Goal: Information Seeking & Learning: Learn about a topic

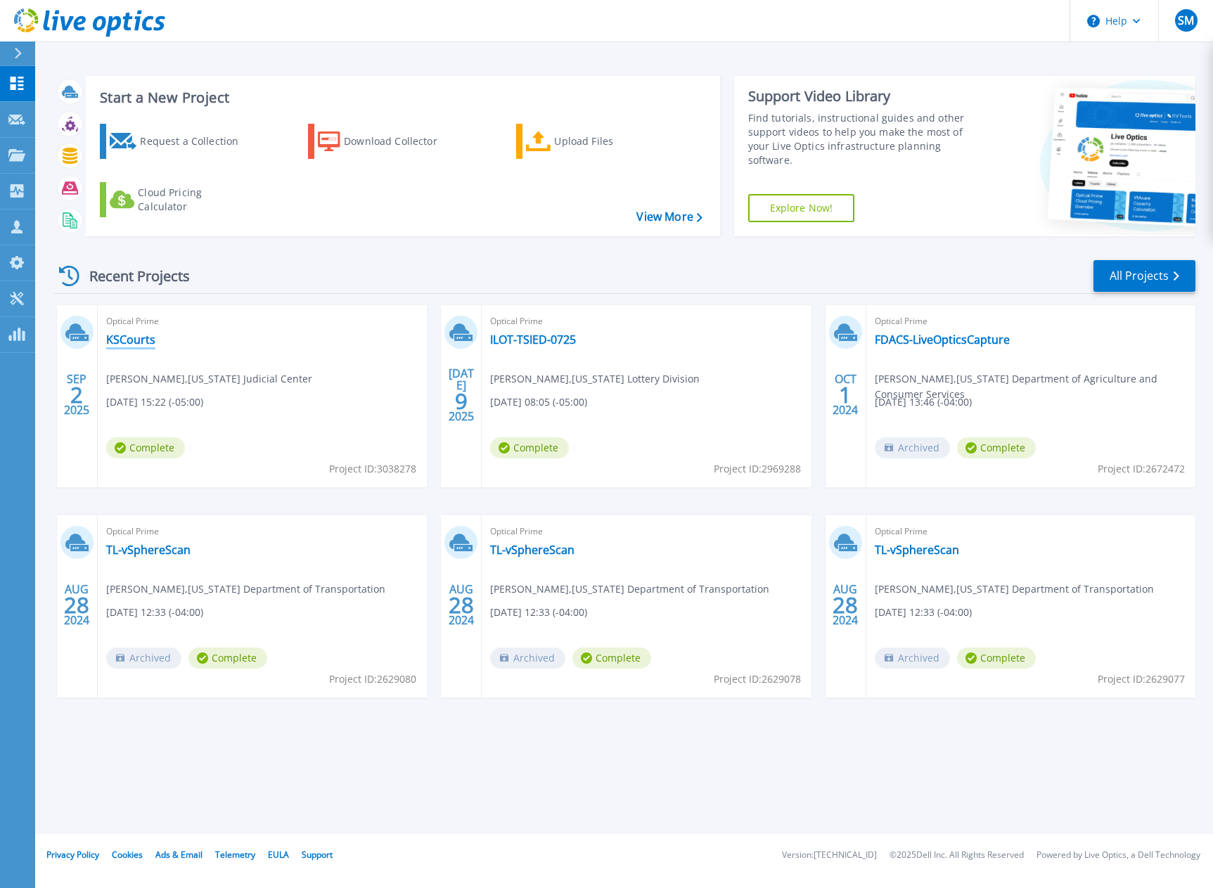
click at [130, 341] on link "KSCourts" at bounding box center [130, 340] width 49 height 14
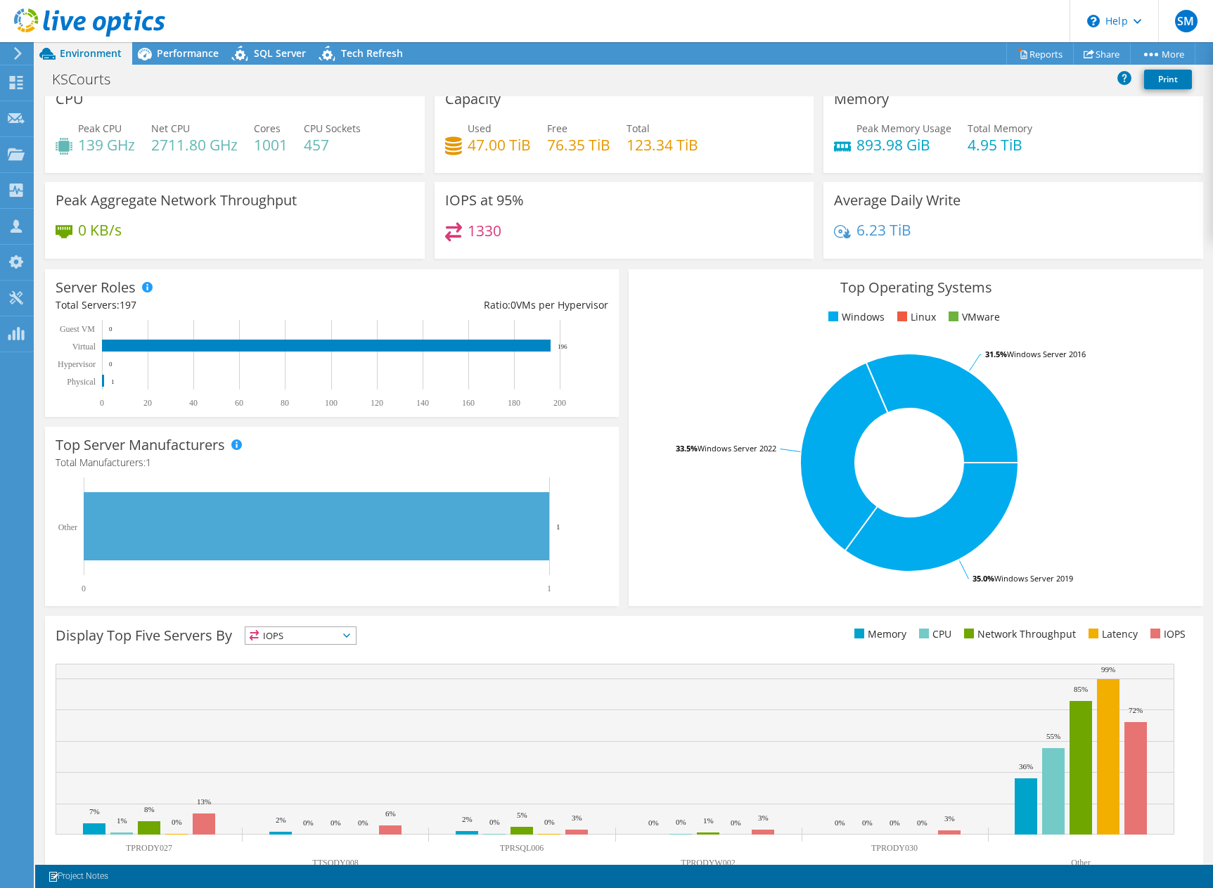
scroll to position [51, 0]
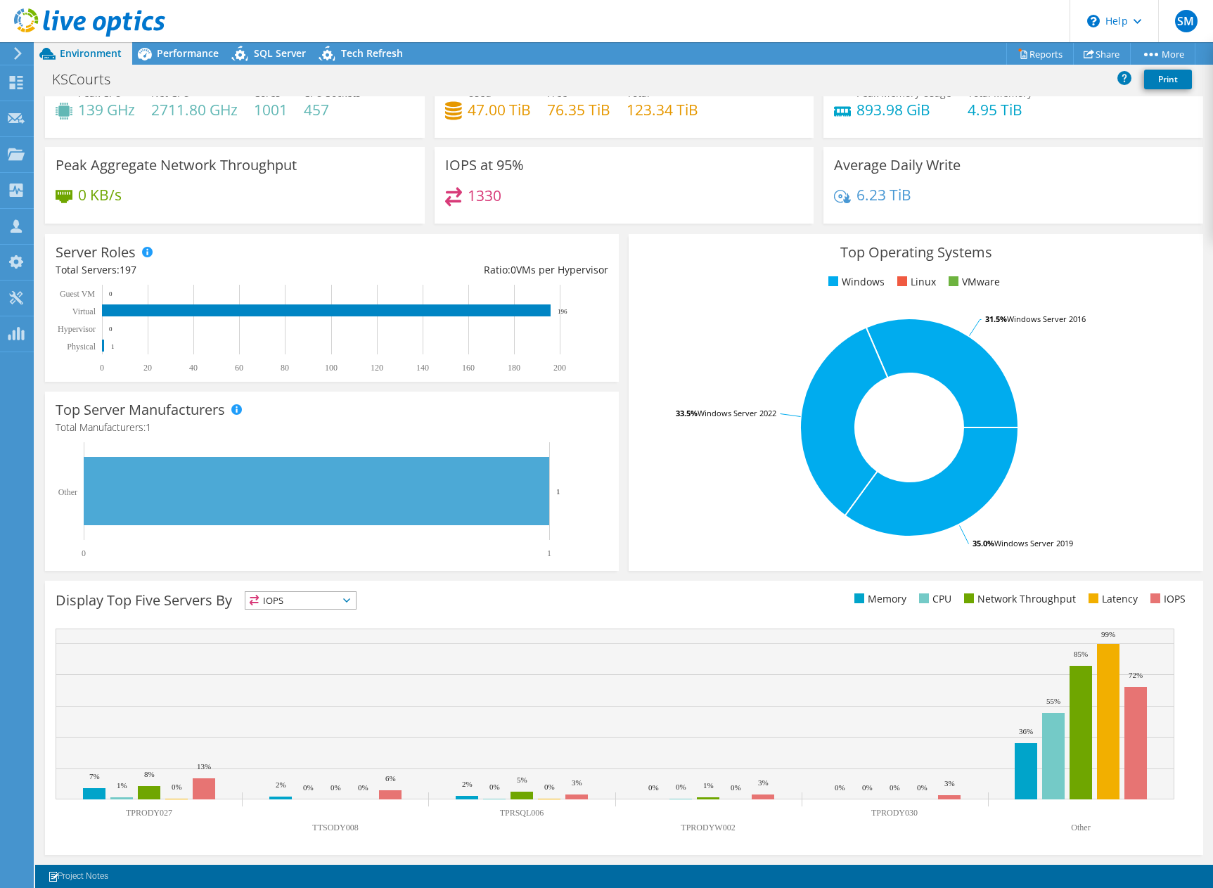
click at [316, 600] on span "IOPS" at bounding box center [300, 600] width 110 height 17
click at [436, 592] on div "Display Top Five Servers By IOPS IOPS" at bounding box center [340, 602] width 568 height 23
click at [195, 53] on span "Performance" at bounding box center [188, 52] width 62 height 13
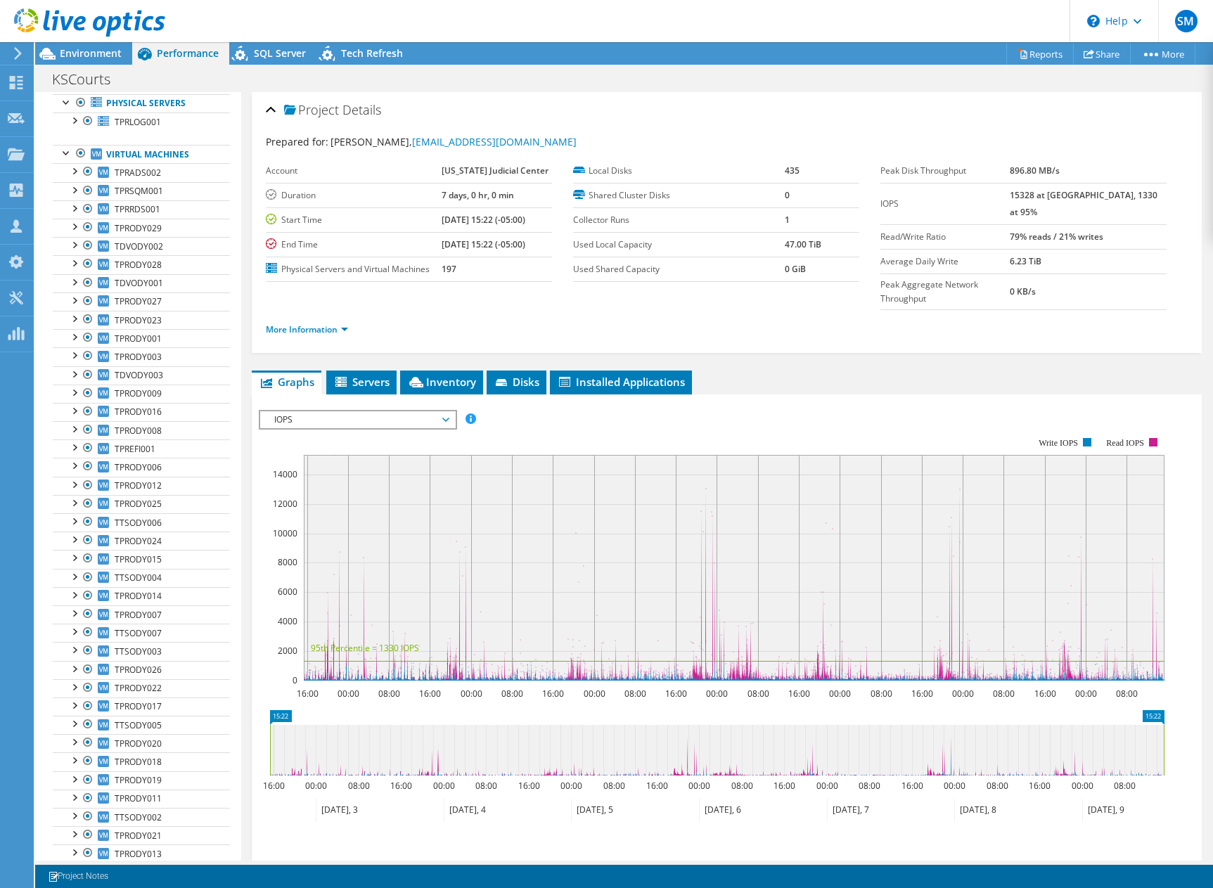
scroll to position [0, 0]
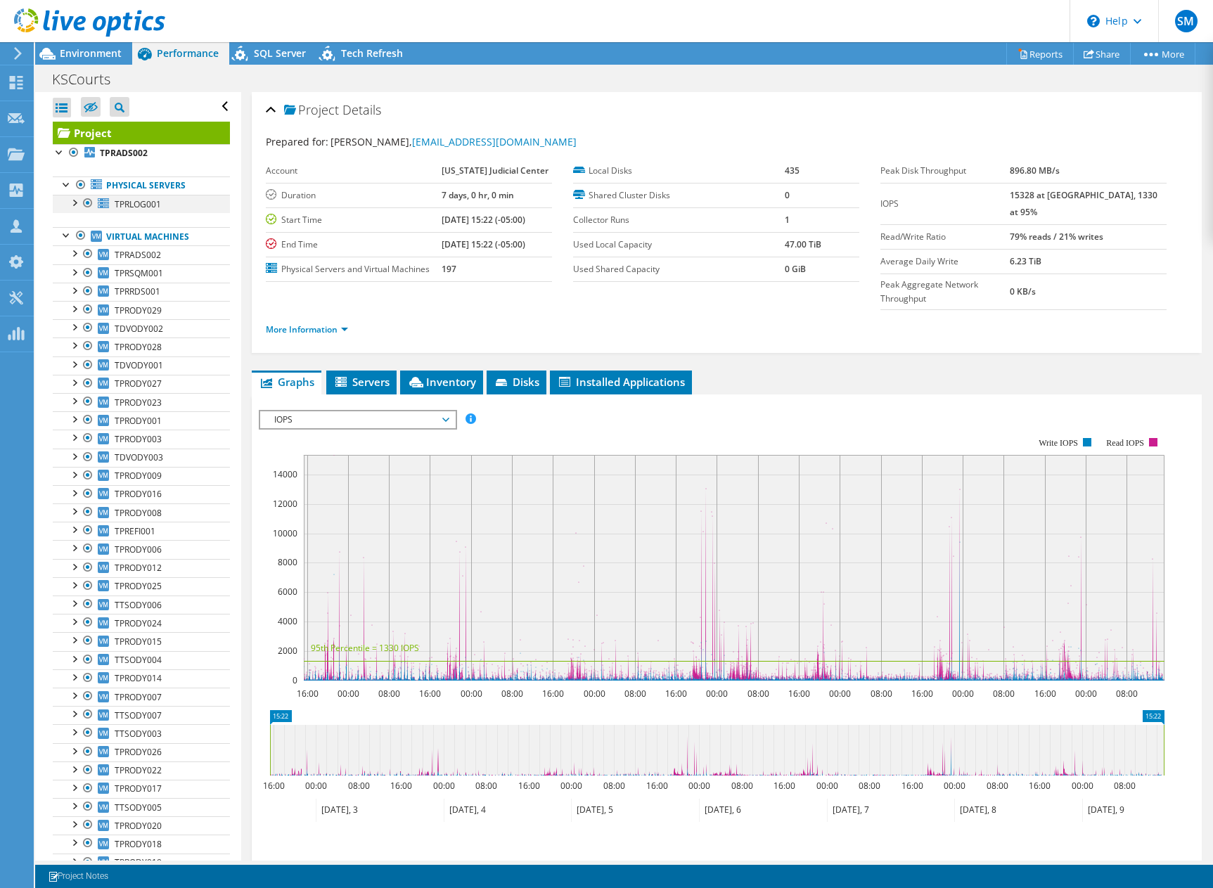
click at [76, 205] on div at bounding box center [74, 202] width 14 height 14
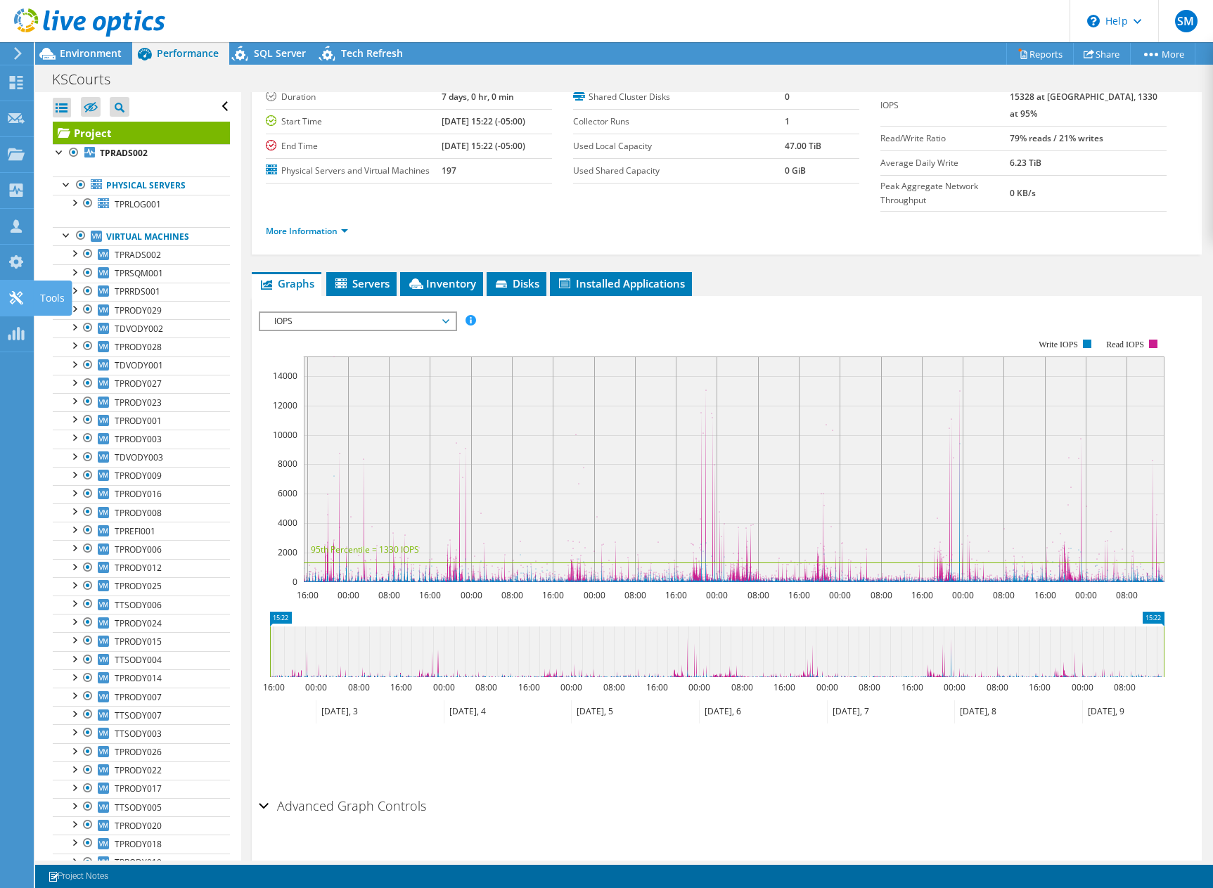
click at [16, 291] on icon at bounding box center [16, 297] width 17 height 13
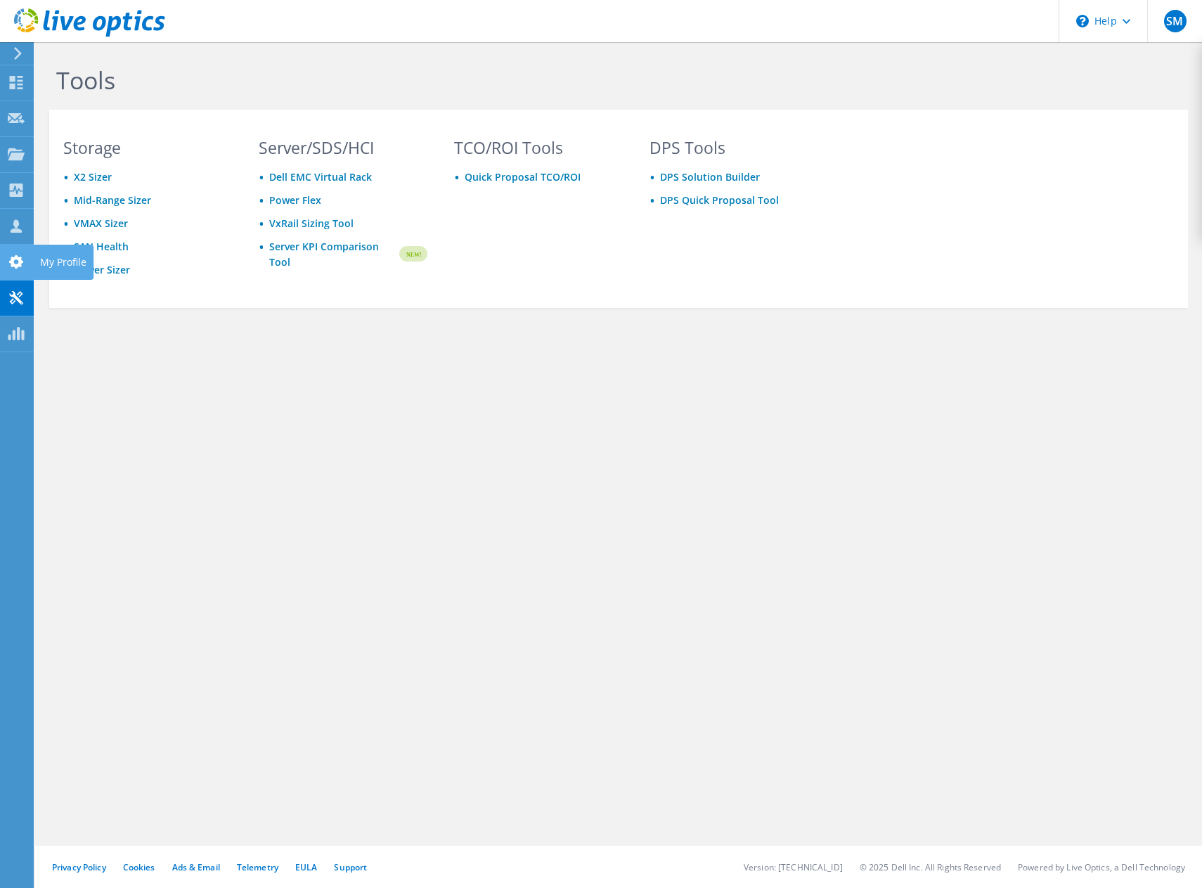
click at [14, 262] on icon at bounding box center [16, 261] width 17 height 13
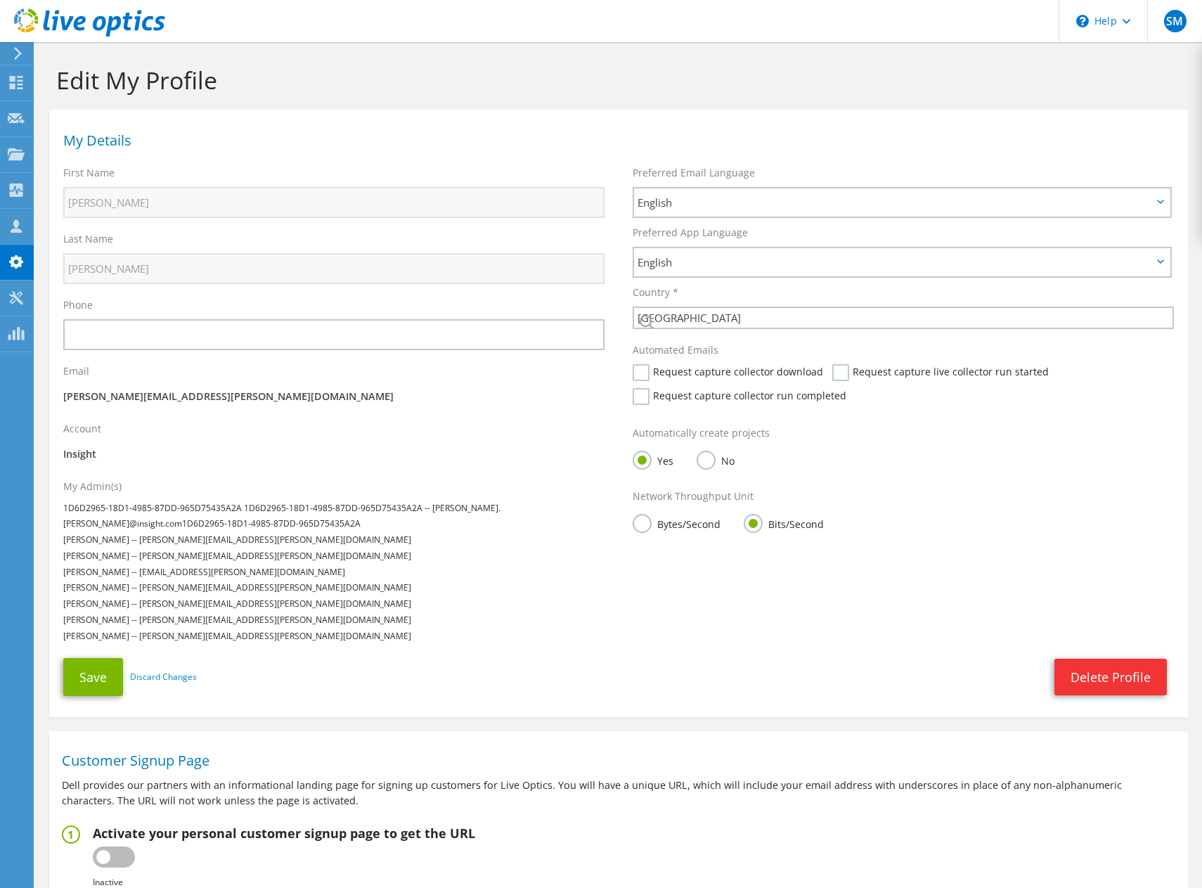
select select "224"
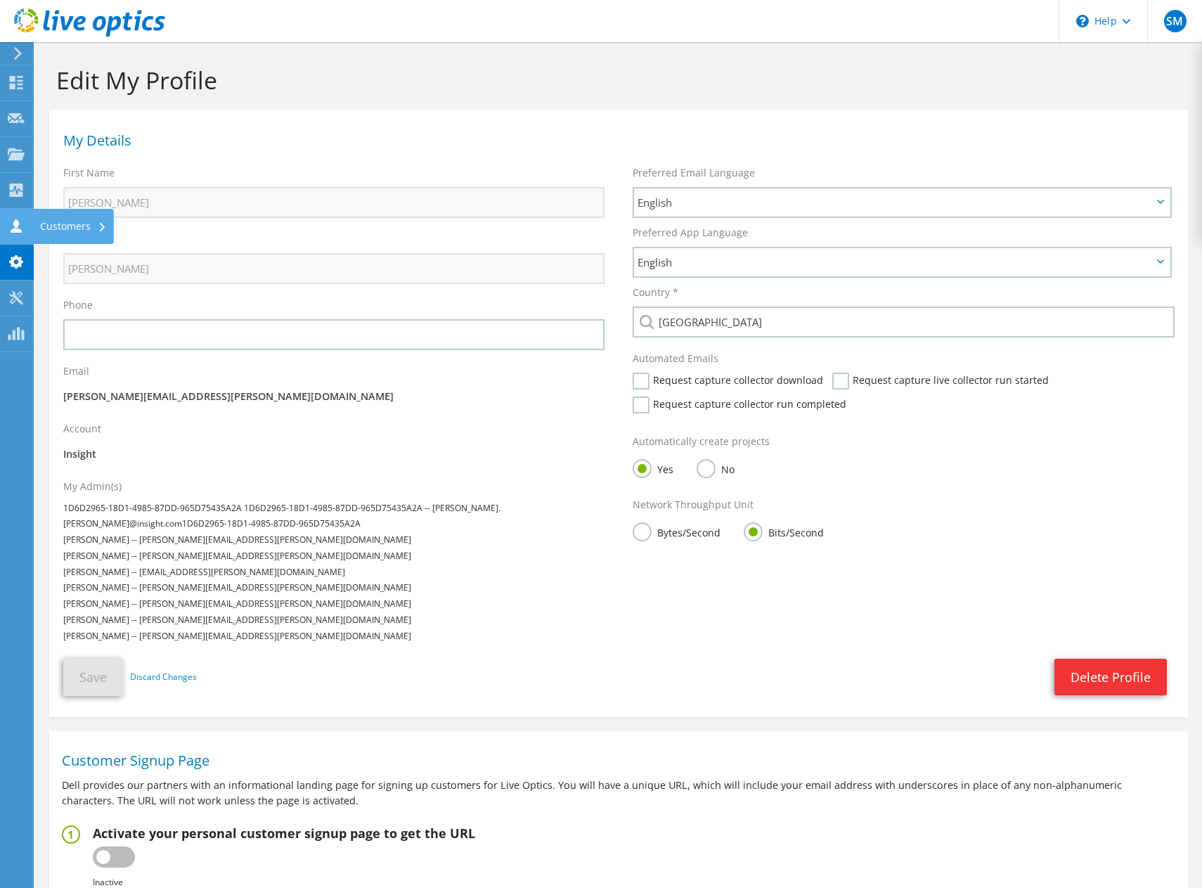
click at [12, 228] on icon at bounding box center [16, 225] width 17 height 13
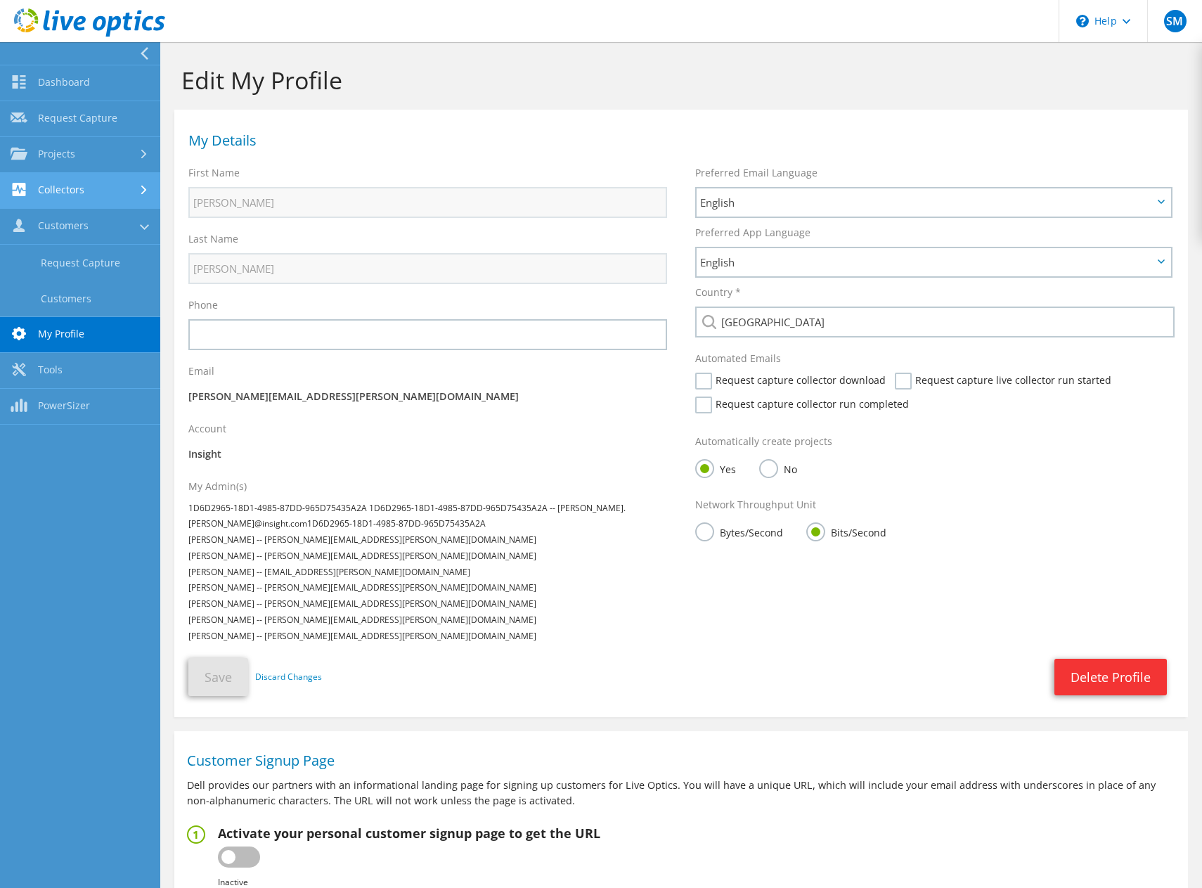
click at [80, 191] on link "Collectors" at bounding box center [80, 191] width 160 height 36
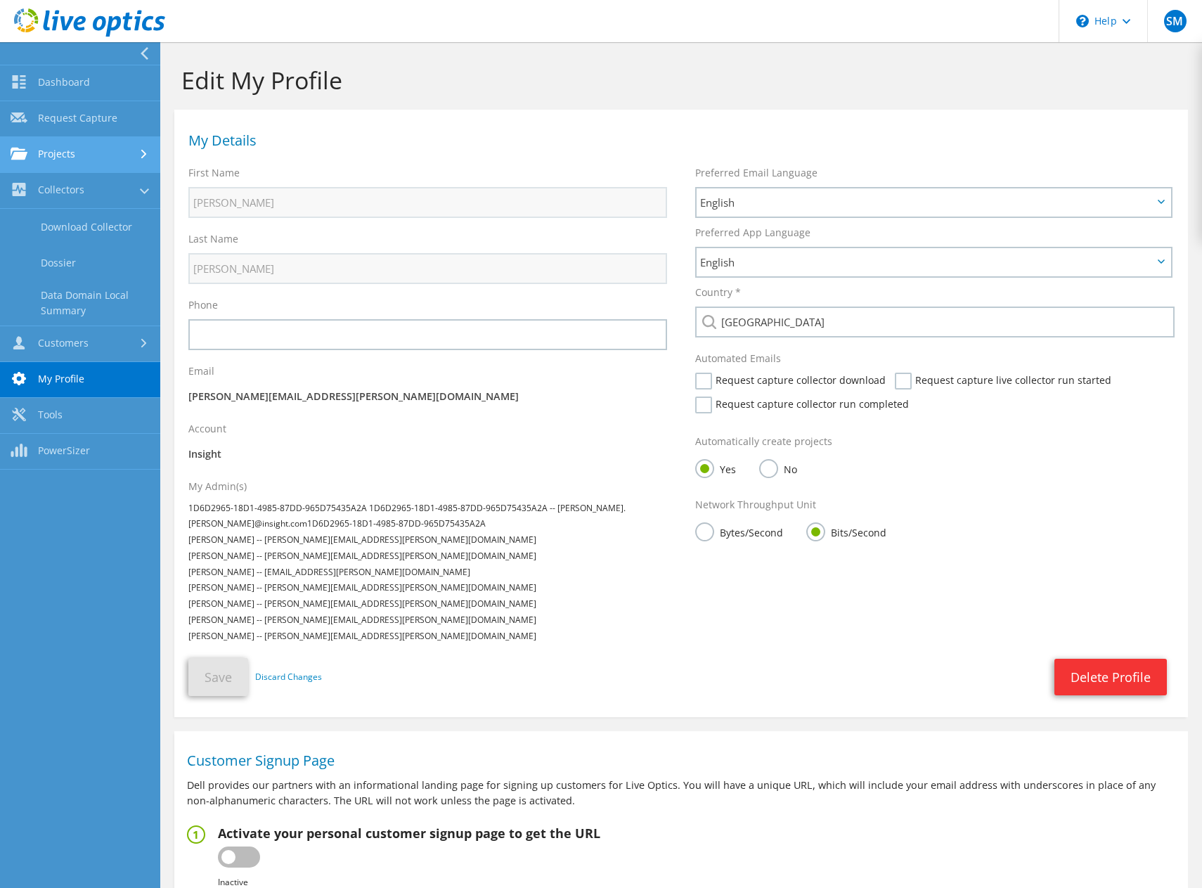
click at [93, 166] on link "Projects" at bounding box center [80, 155] width 160 height 36
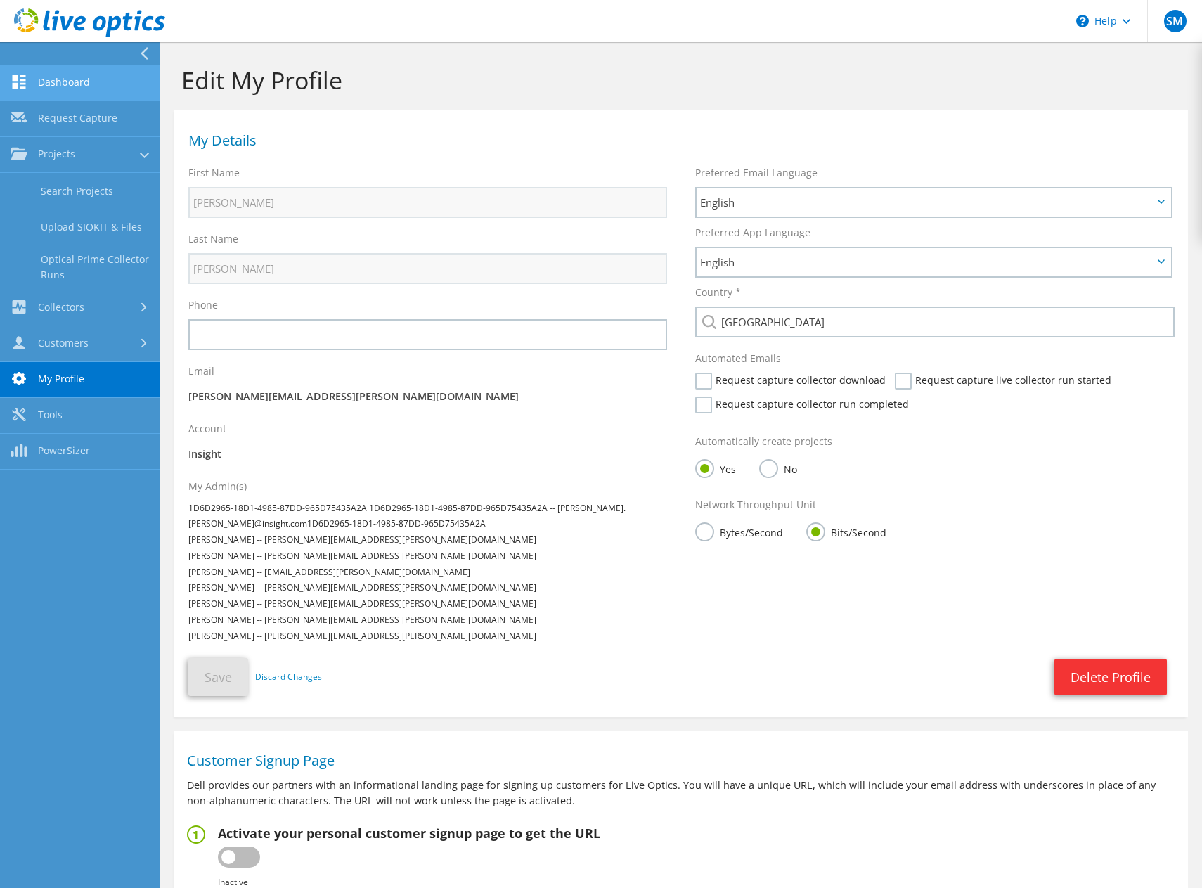
click at [70, 88] on link "Dashboard" at bounding box center [80, 83] width 160 height 36
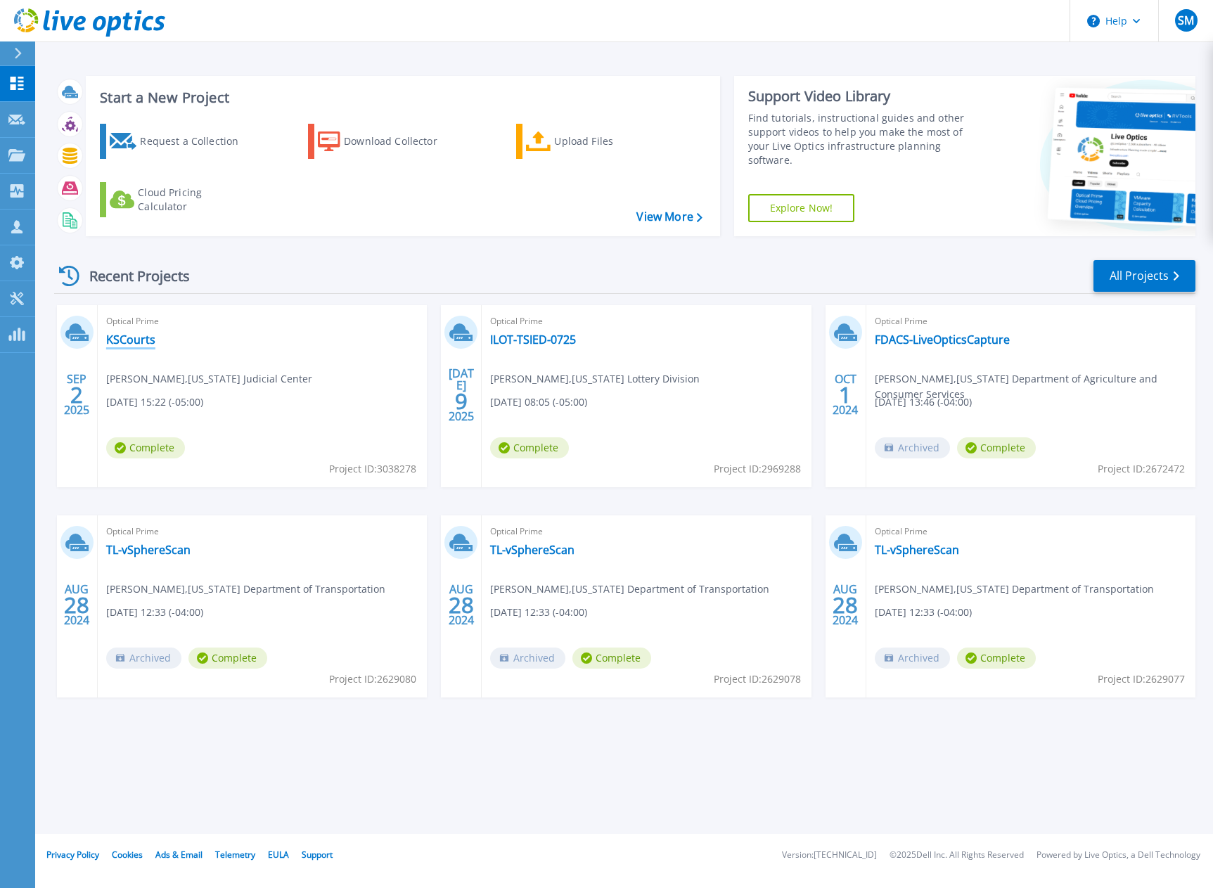
click at [141, 342] on link "KSCourts" at bounding box center [130, 340] width 49 height 14
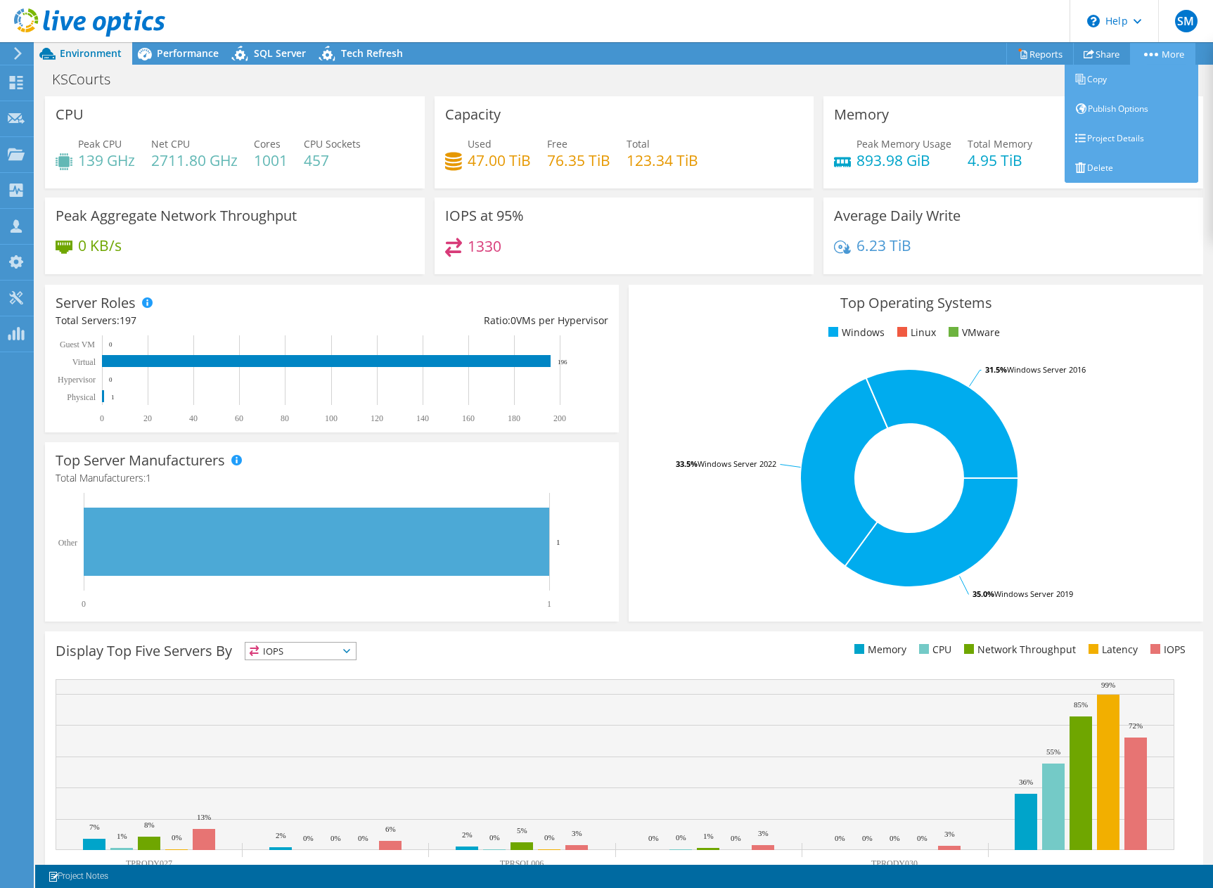
click at [1136, 55] on link "More" at bounding box center [1162, 54] width 65 height 22
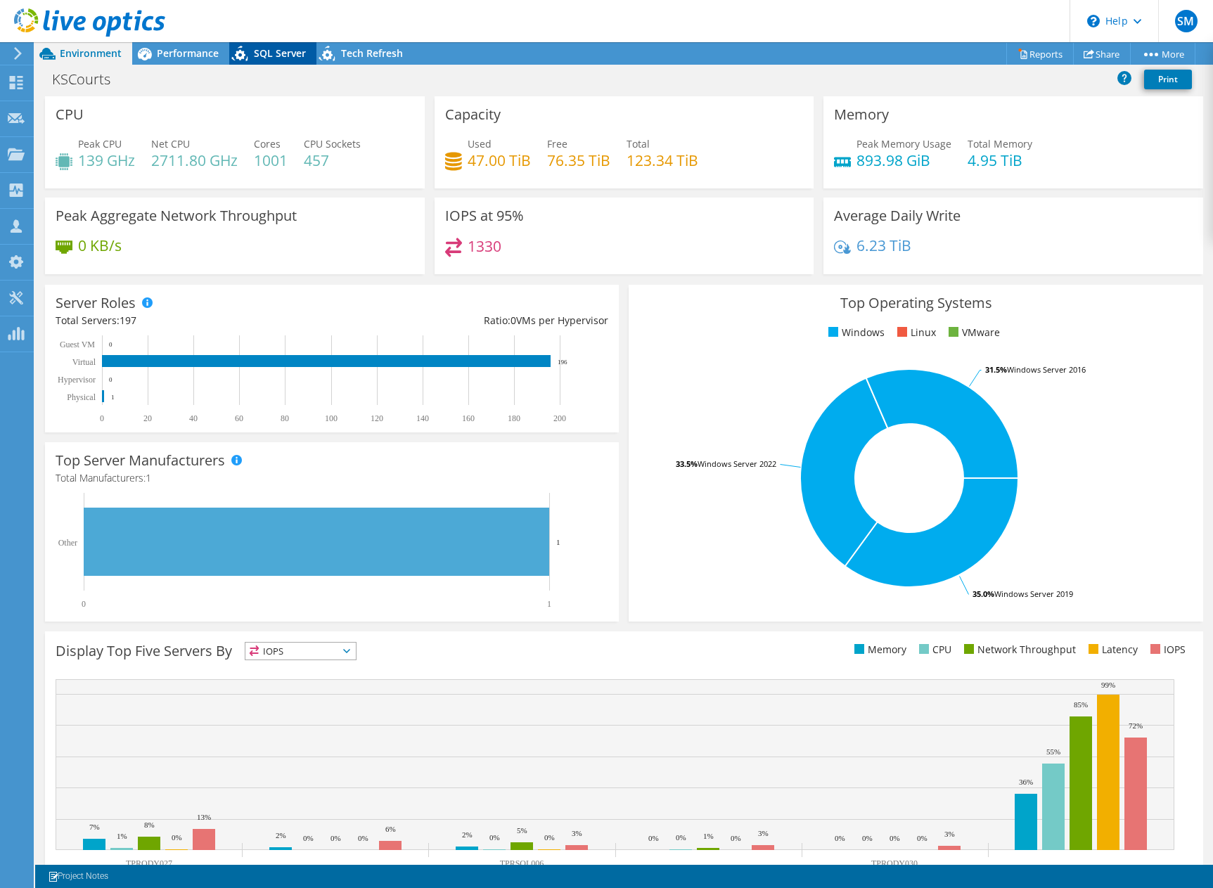
click at [290, 56] on span "SQL Server" at bounding box center [280, 52] width 52 height 13
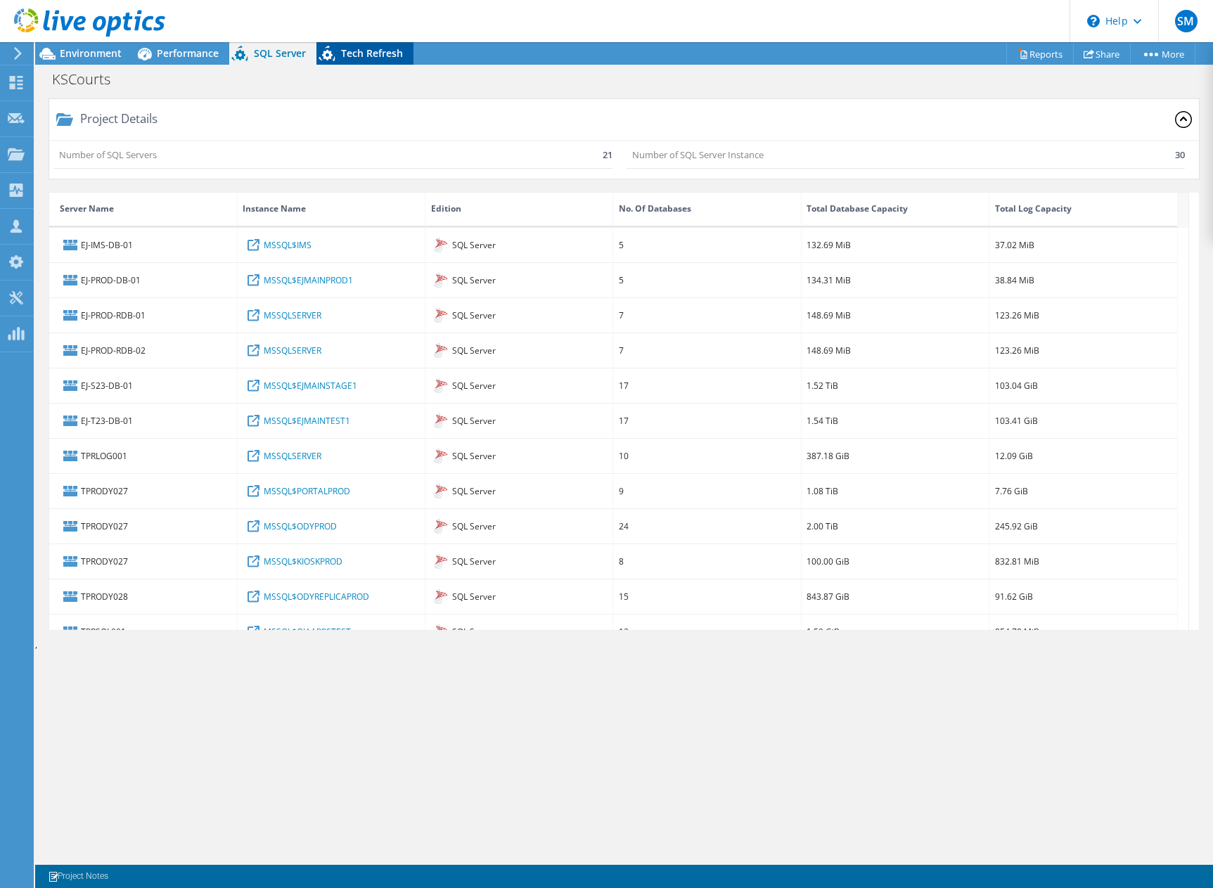
click at [380, 63] on div "Tech Refresh" at bounding box center [364, 53] width 97 height 22
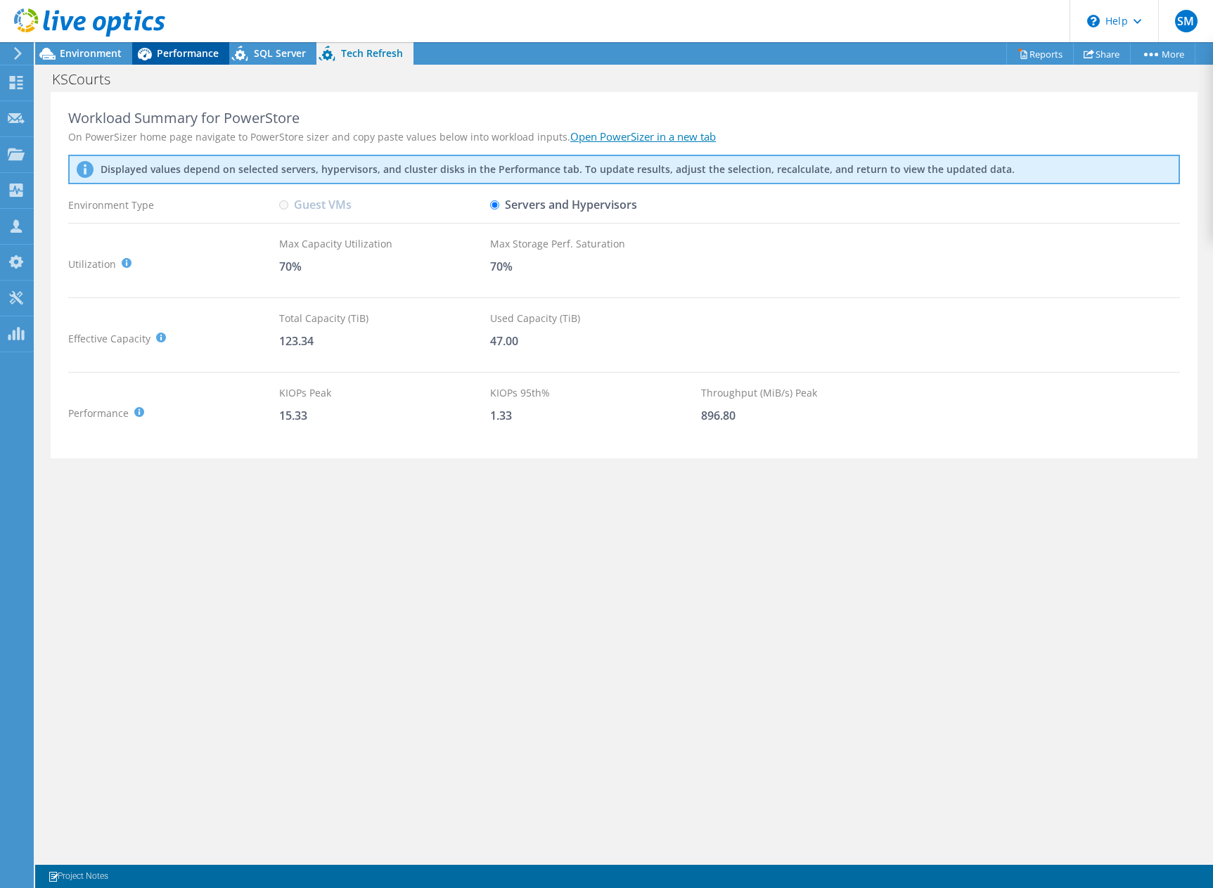
click at [192, 46] on div "Performance" at bounding box center [180, 53] width 97 height 22
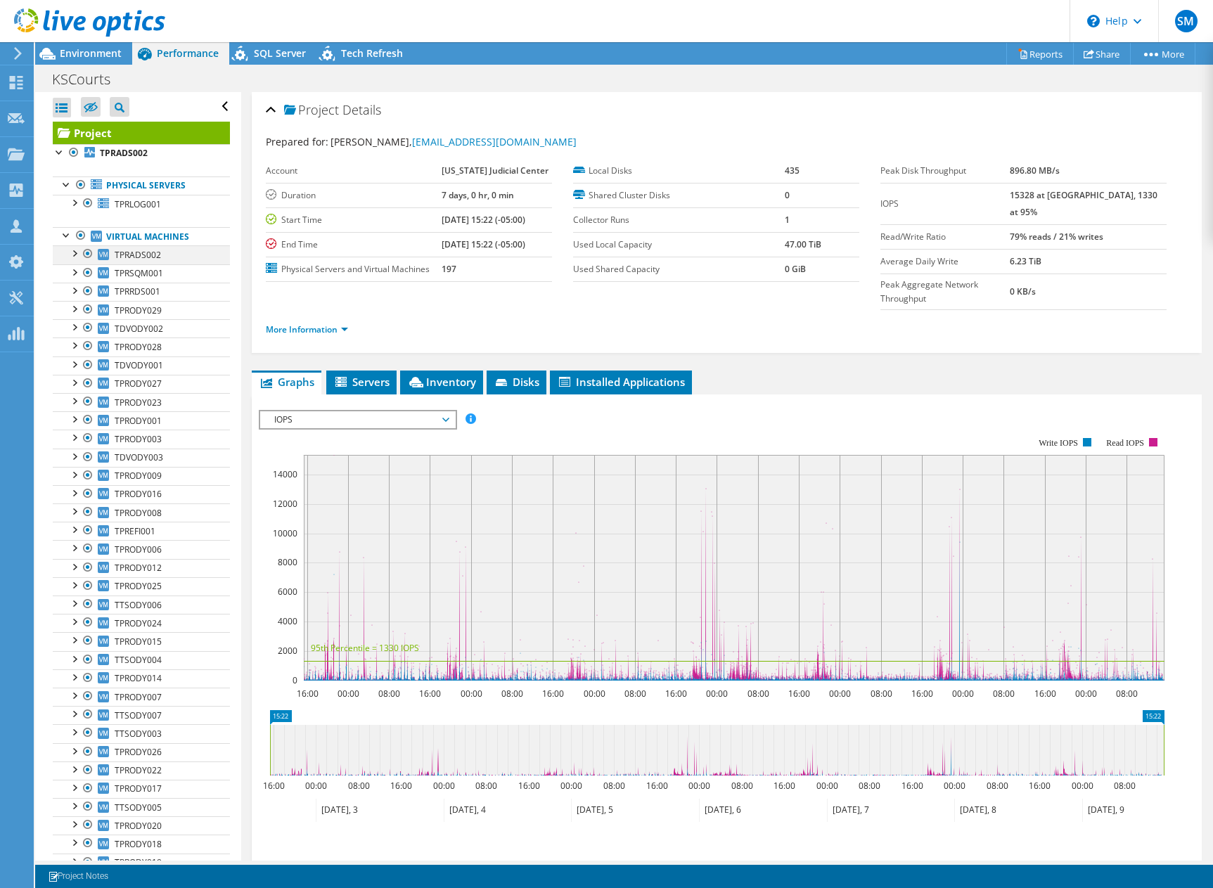
click at [75, 257] on div at bounding box center [74, 252] width 14 height 14
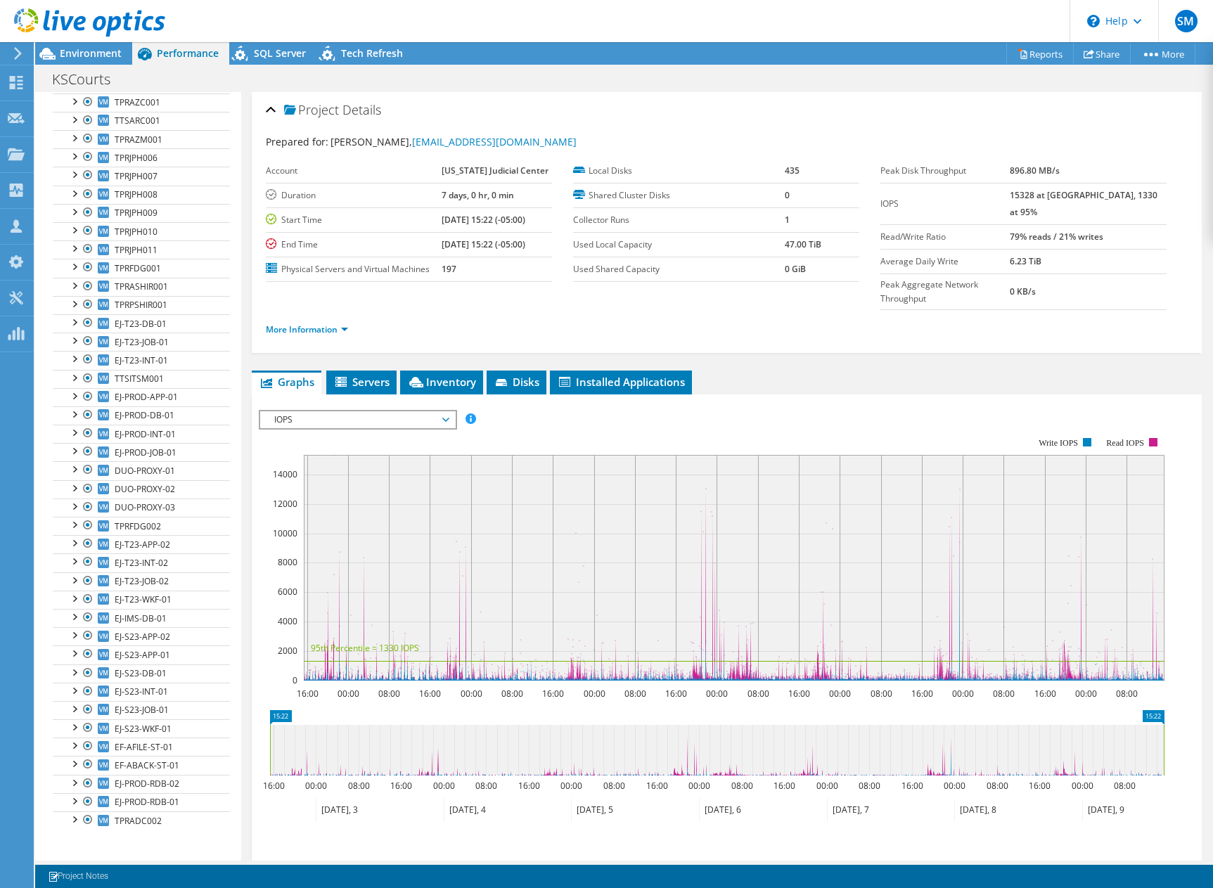
scroll to position [3014, 0]
click at [74, 477] on div at bounding box center [74, 479] width 14 height 14
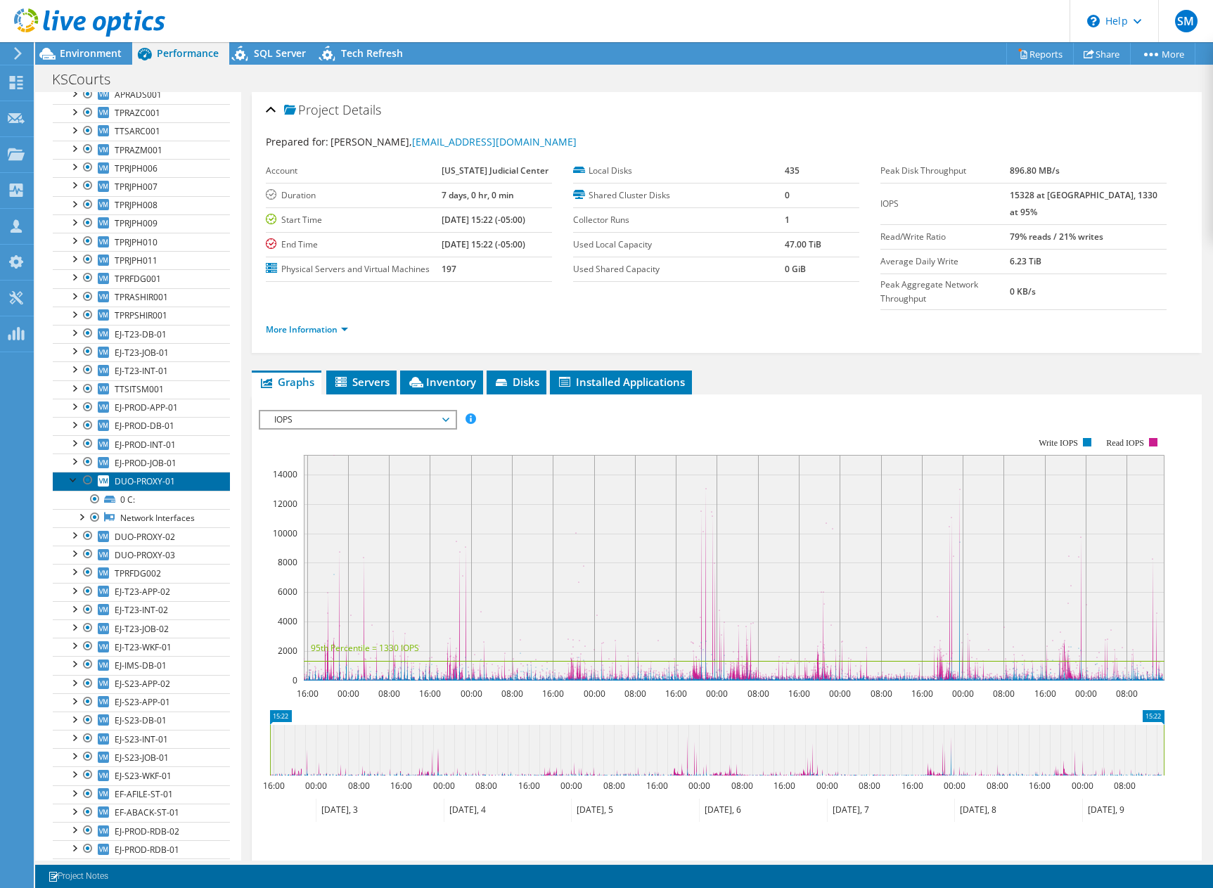
click at [155, 480] on span "DUO-PROXY-01" at bounding box center [145, 481] width 60 height 12
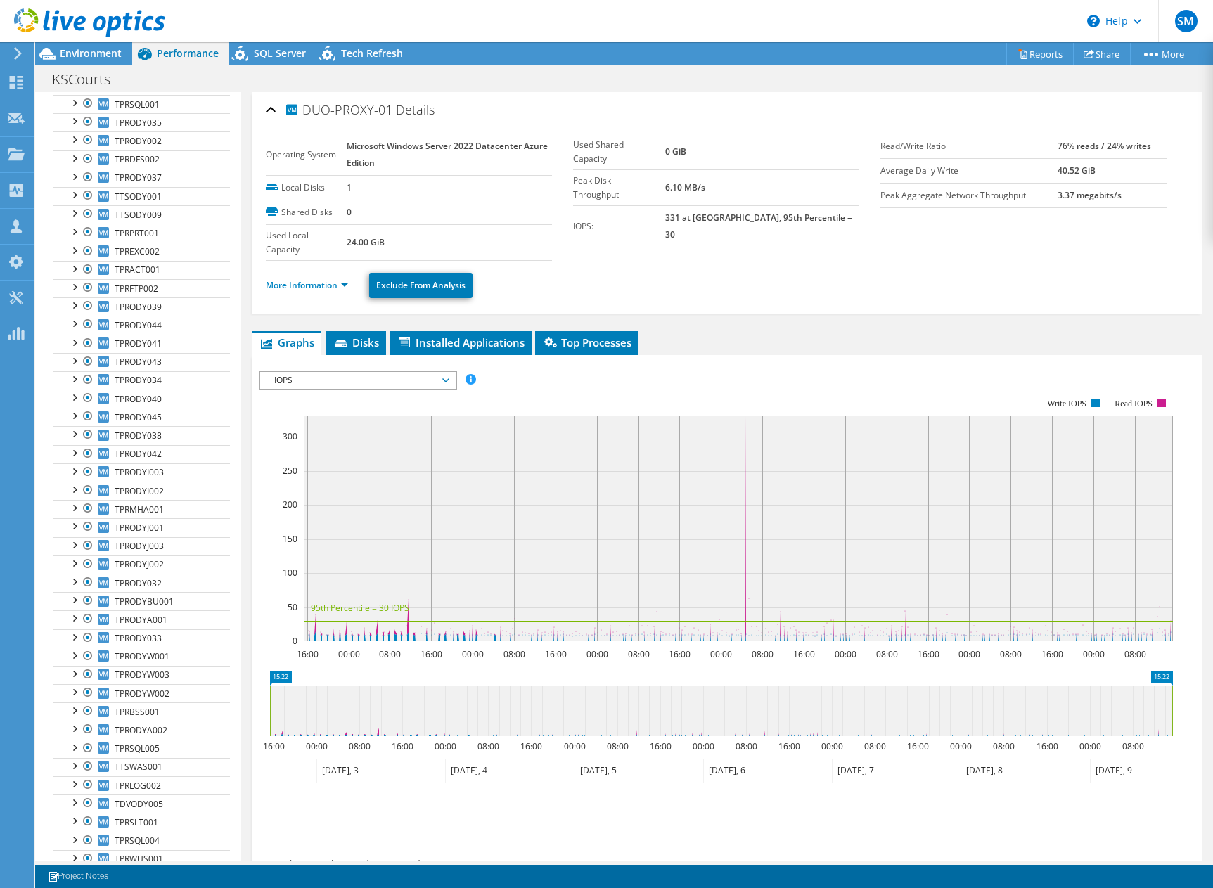
scroll to position [0, 0]
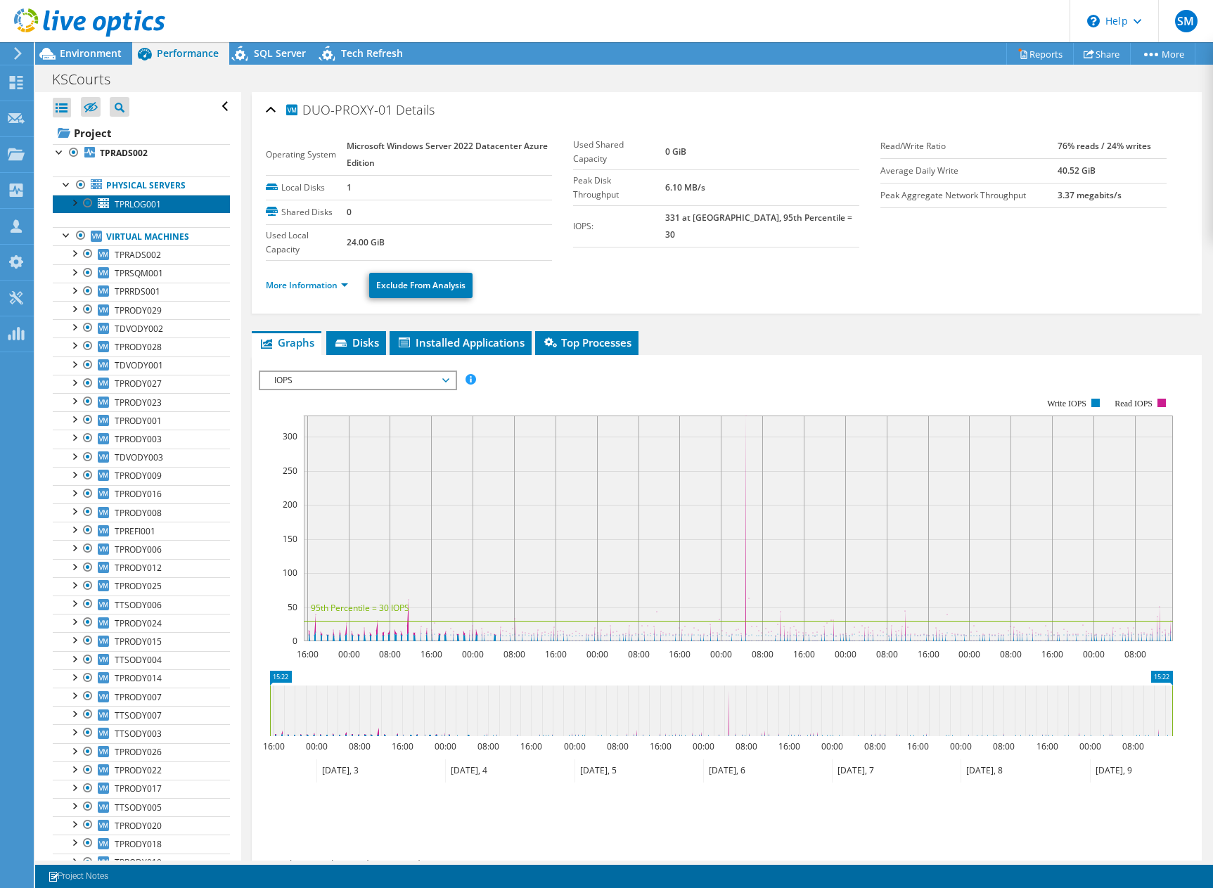
click at [139, 203] on span "TPRLOG001" at bounding box center [138, 204] width 46 height 12
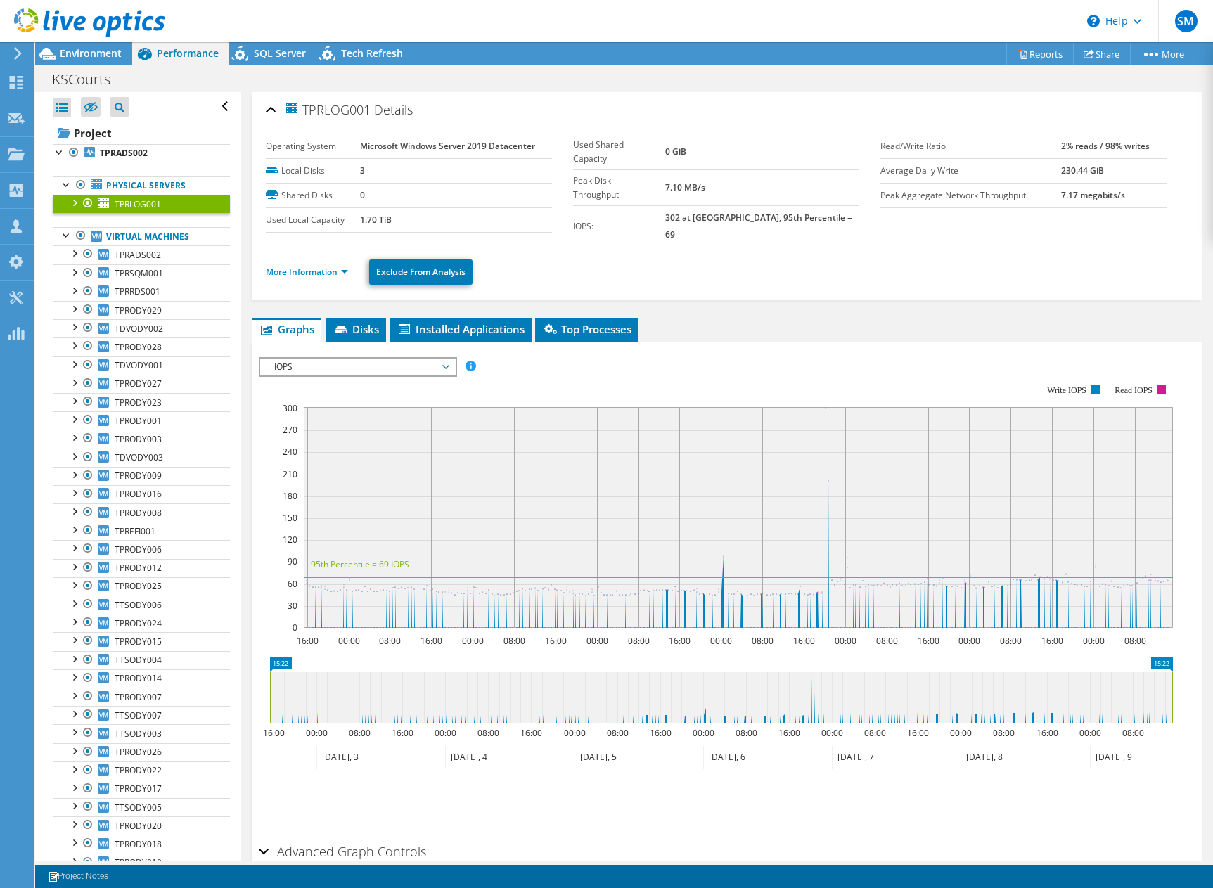
click at [73, 202] on div at bounding box center [74, 202] width 14 height 14
click at [70, 201] on div at bounding box center [74, 202] width 14 height 14
click at [120, 153] on b "TPRADS002" at bounding box center [124, 153] width 48 height 12
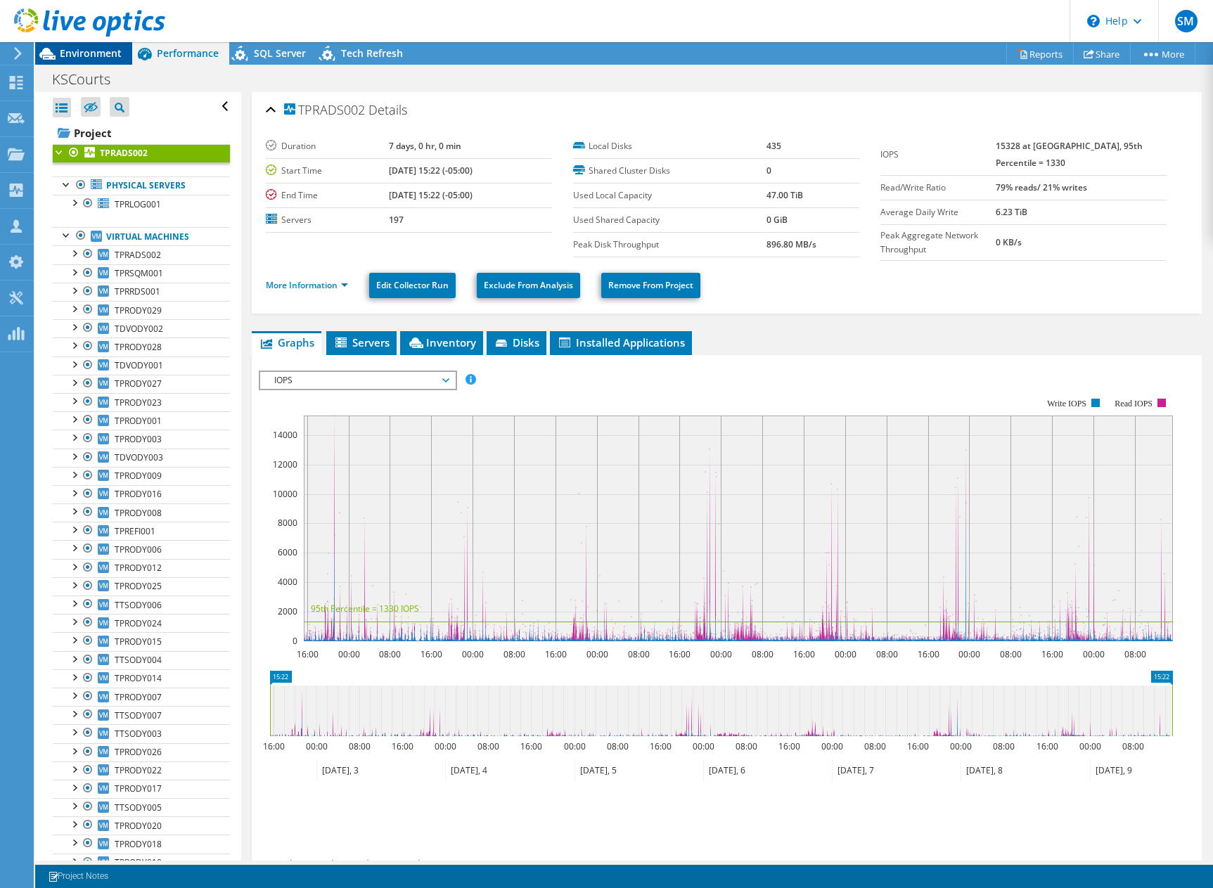
click at [96, 54] on span "Environment" at bounding box center [91, 52] width 62 height 13
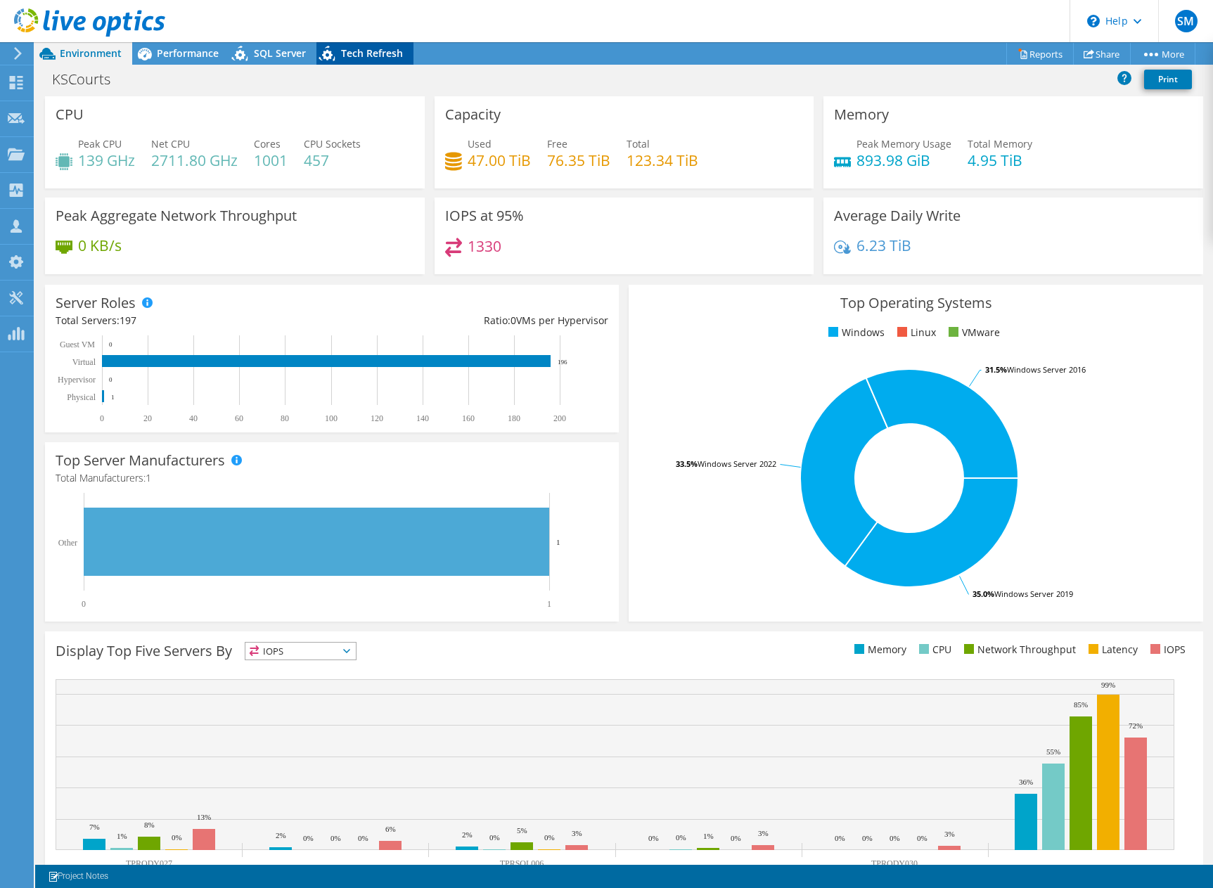
click at [373, 55] on span "Tech Refresh" at bounding box center [372, 52] width 62 height 13
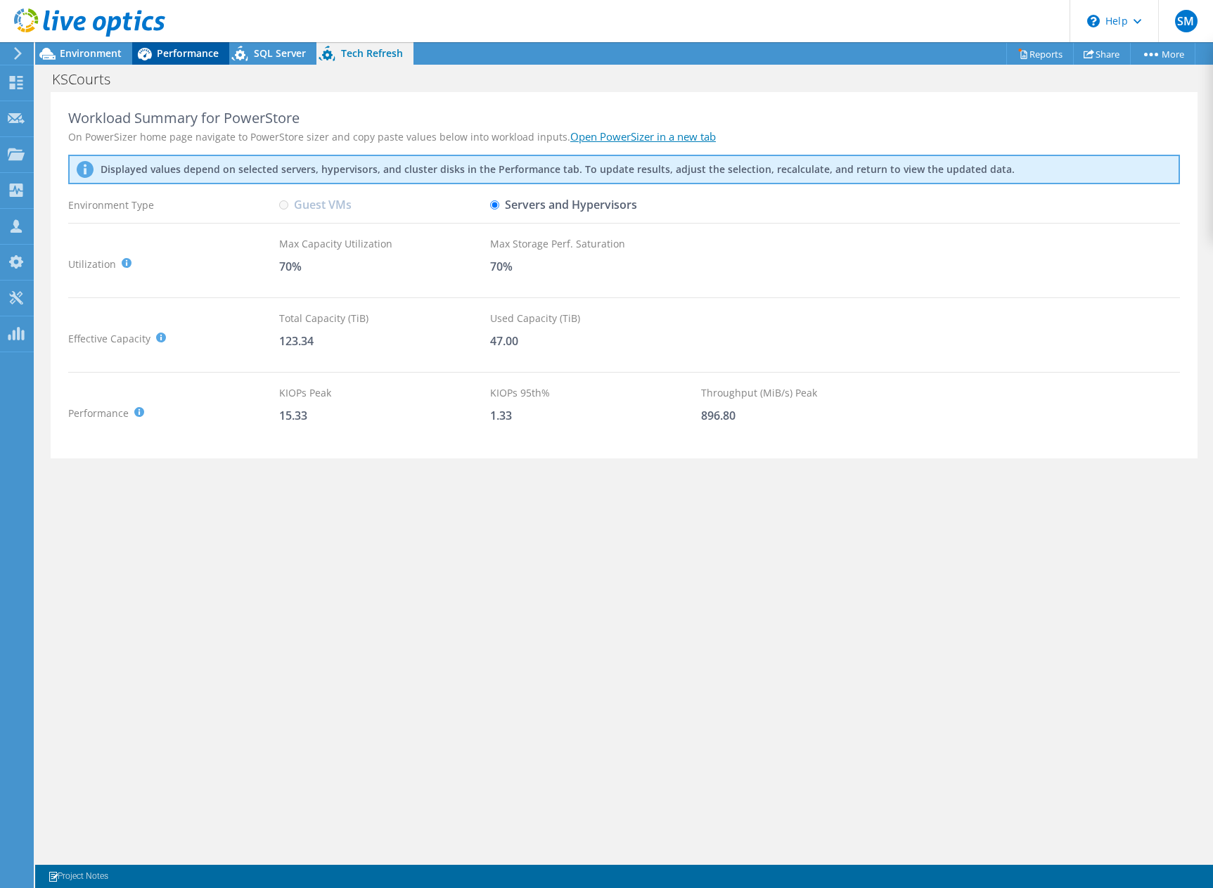
click at [178, 52] on span "Performance" at bounding box center [188, 52] width 62 height 13
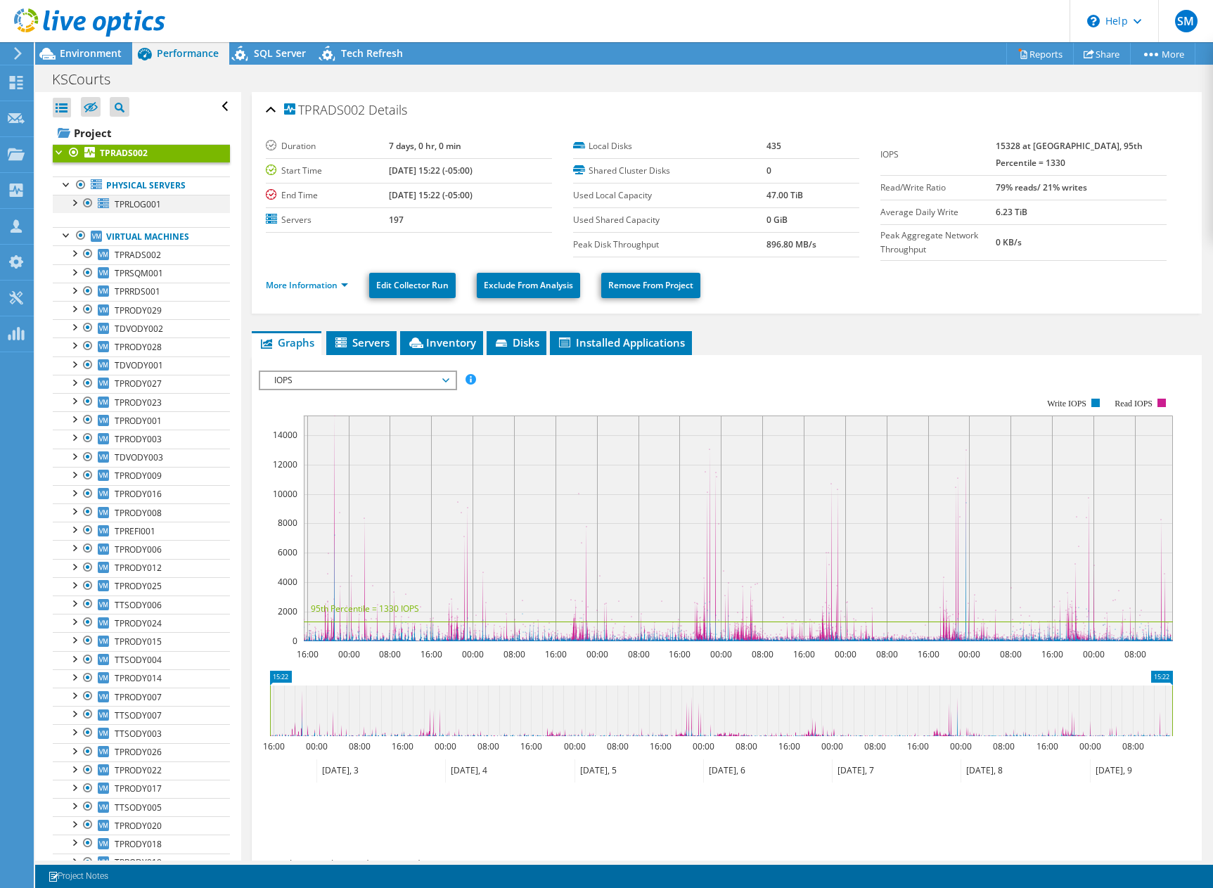
click at [73, 207] on div at bounding box center [74, 202] width 14 height 14
click at [139, 203] on span "TPRLOG001" at bounding box center [138, 204] width 46 height 12
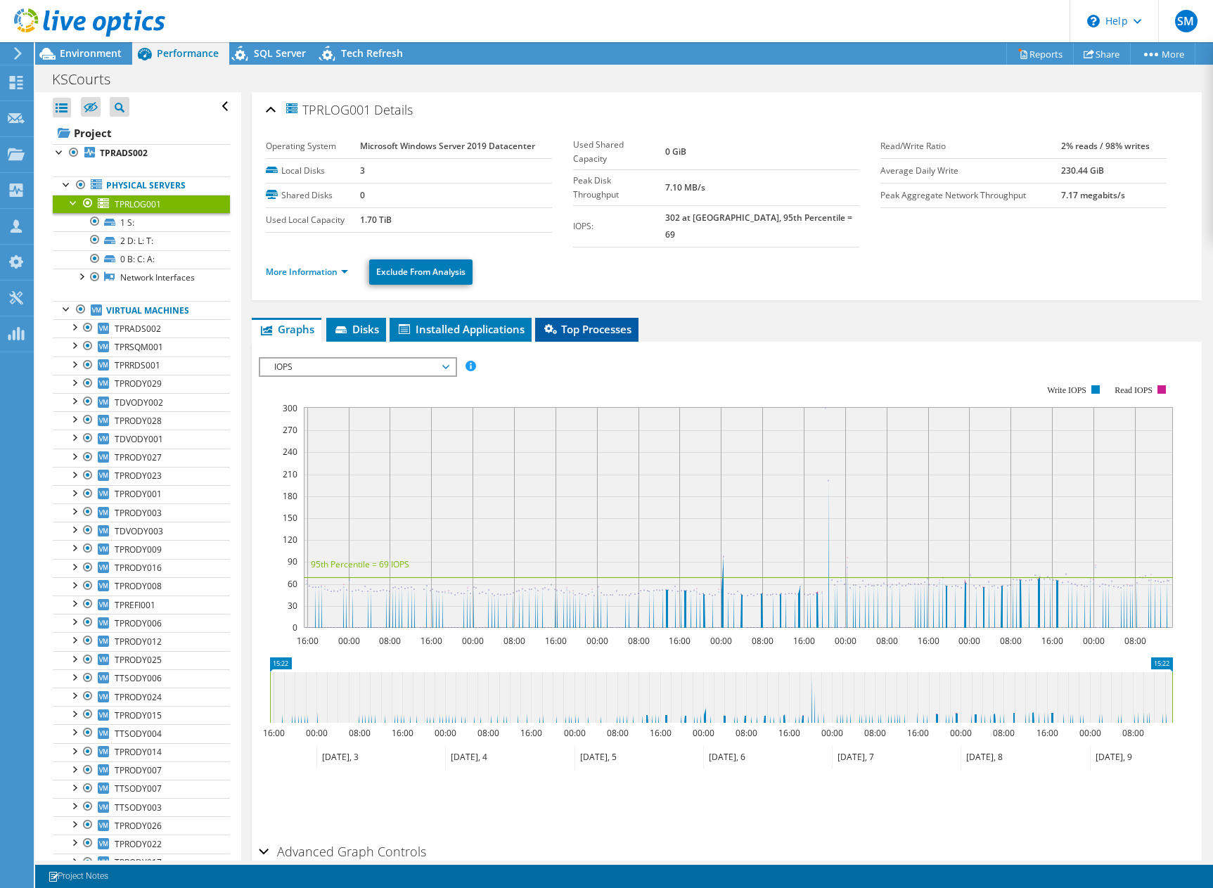
click at [593, 322] on span "Top Processes" at bounding box center [586, 329] width 89 height 14
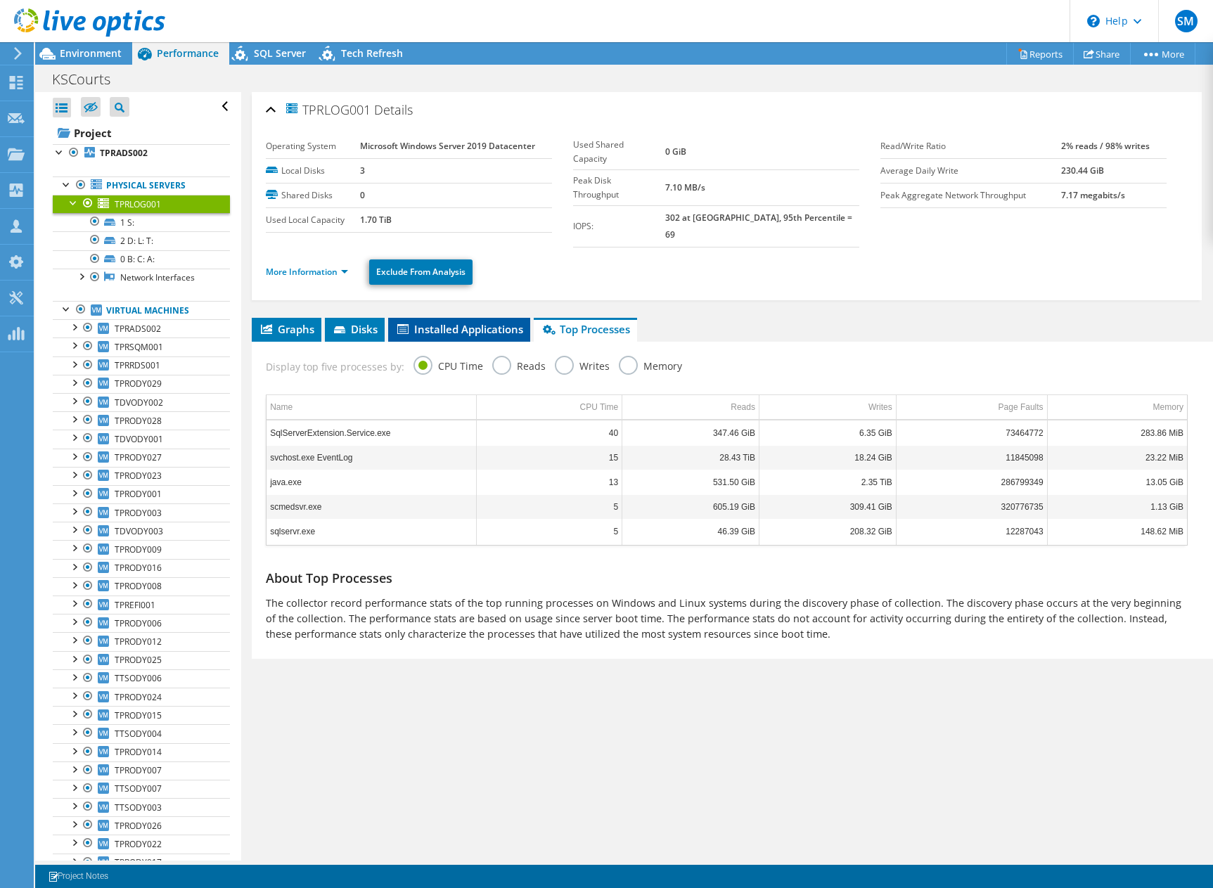
click at [479, 322] on span "Installed Applications" at bounding box center [459, 329] width 128 height 14
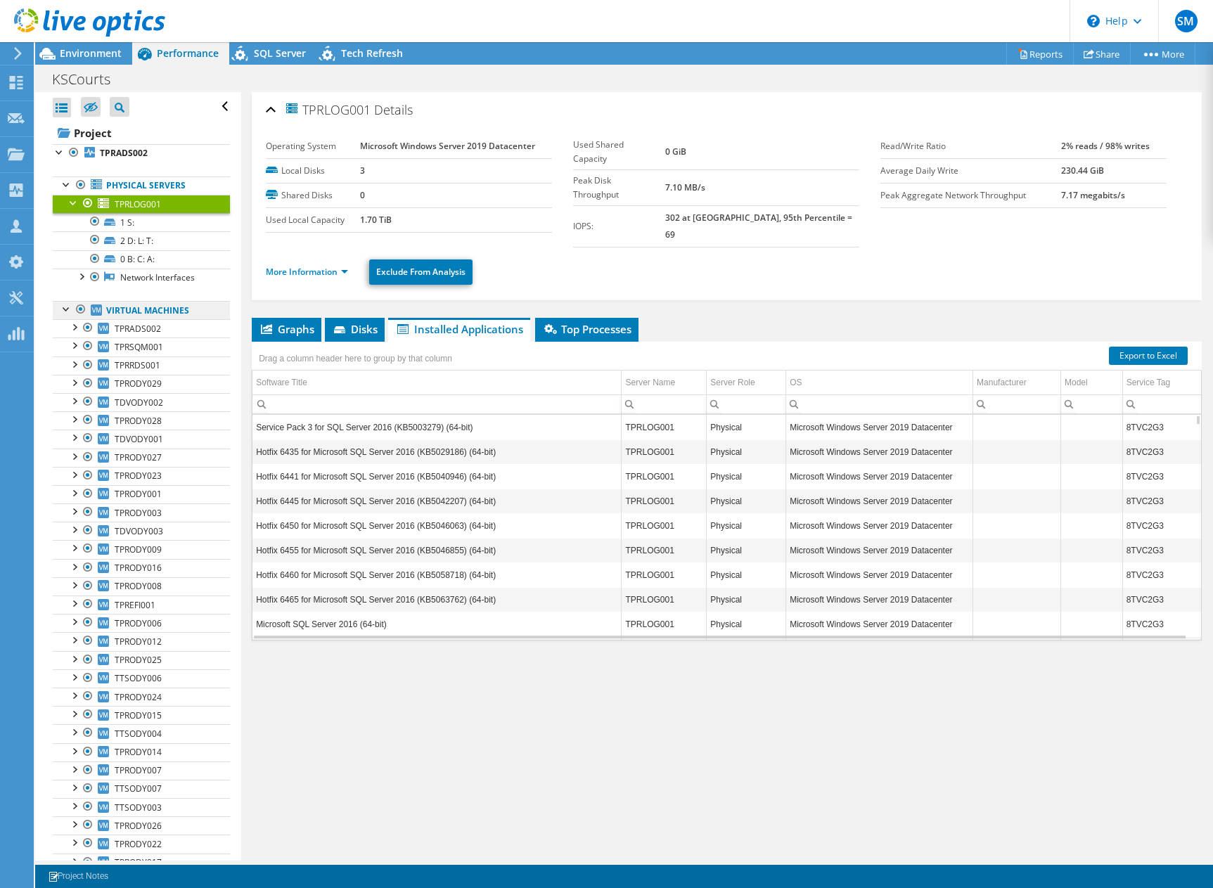
click at [126, 314] on link "Virtual Machines" at bounding box center [141, 310] width 177 height 18
click at [114, 146] on link "TPRADS002" at bounding box center [141, 153] width 177 height 18
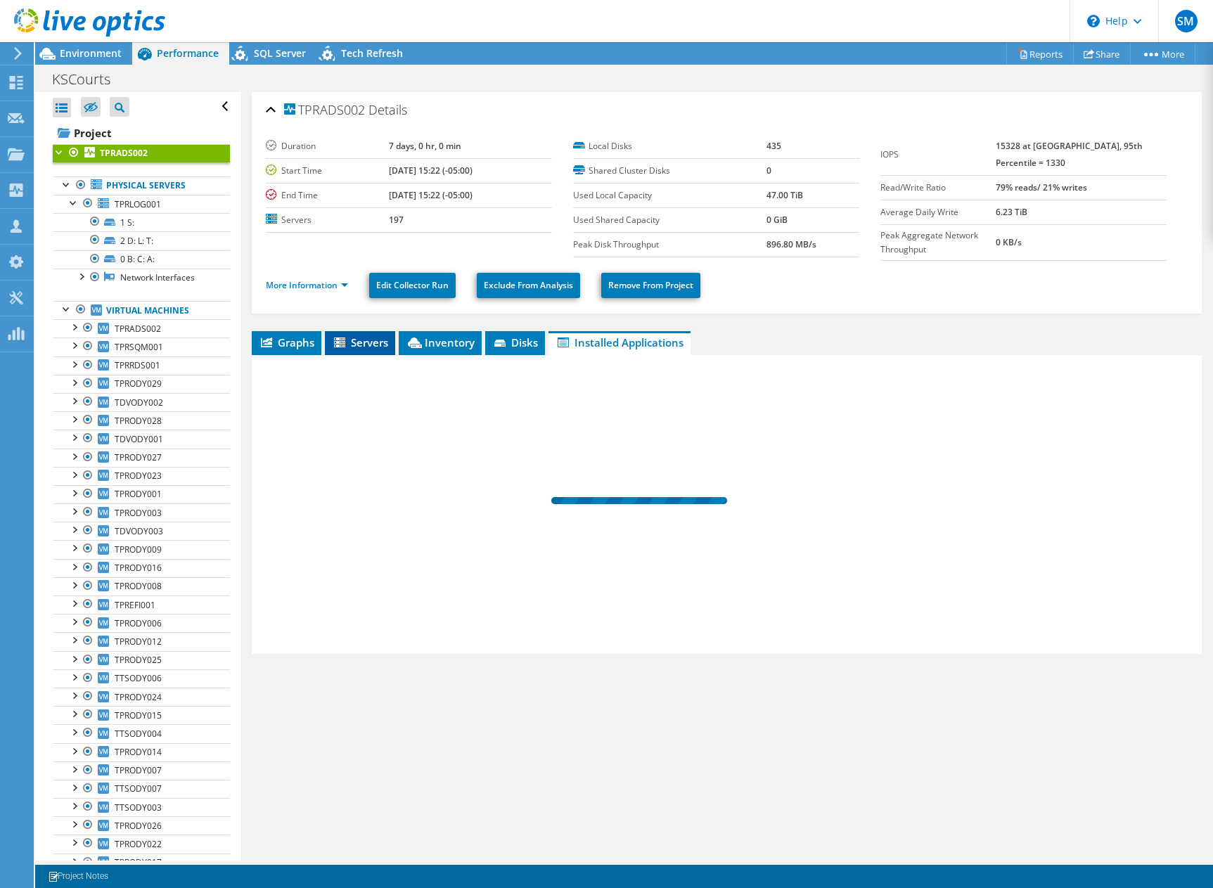
click at [364, 351] on li "Servers" at bounding box center [360, 343] width 70 height 24
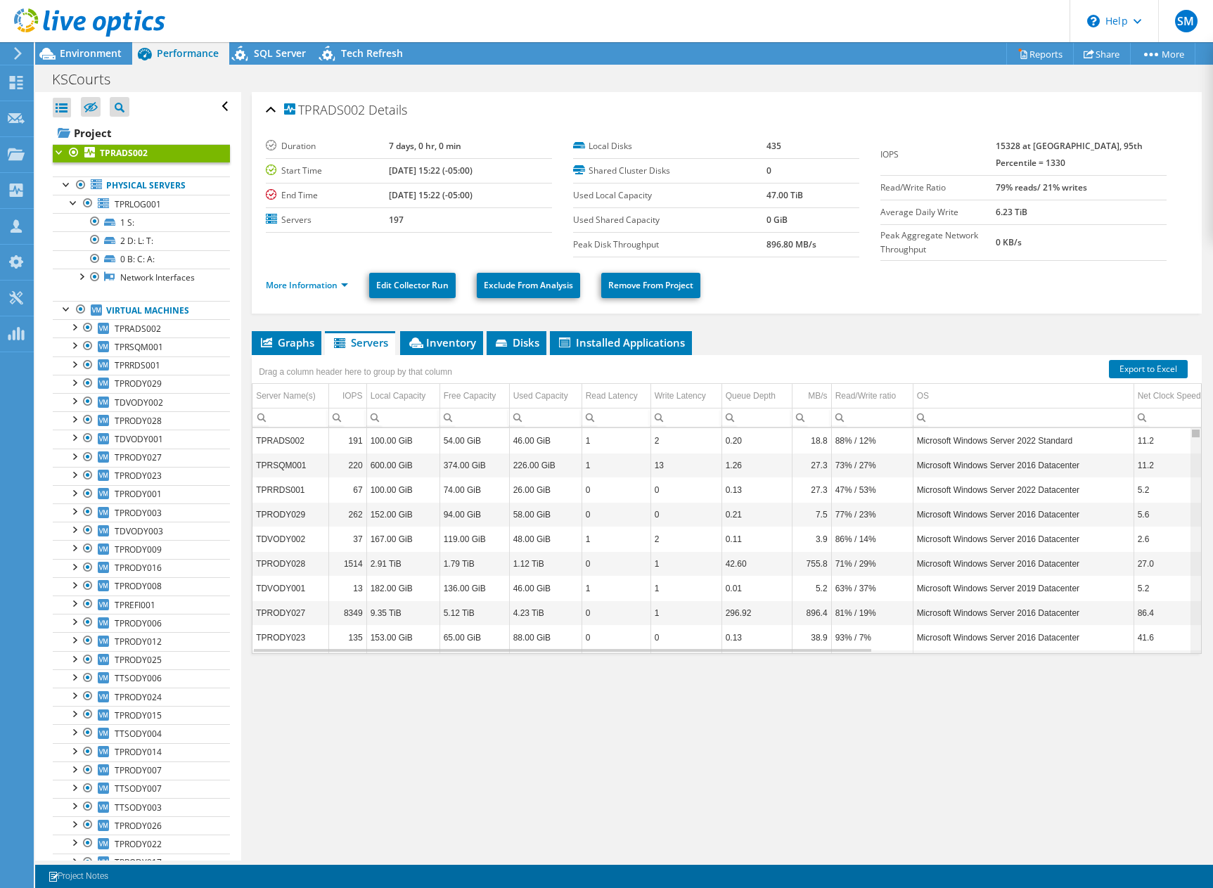
drag, startPoint x: 1188, startPoint y: 437, endPoint x: 1168, endPoint y: 349, distance: 89.4
click at [1168, 349] on body "SM Partner Team Member [PERSON_NAME] [PERSON_NAME][EMAIL_ADDRESS][PERSON_NAME][…" at bounding box center [606, 444] width 1213 height 888
click at [329, 288] on link "More Information" at bounding box center [307, 285] width 82 height 12
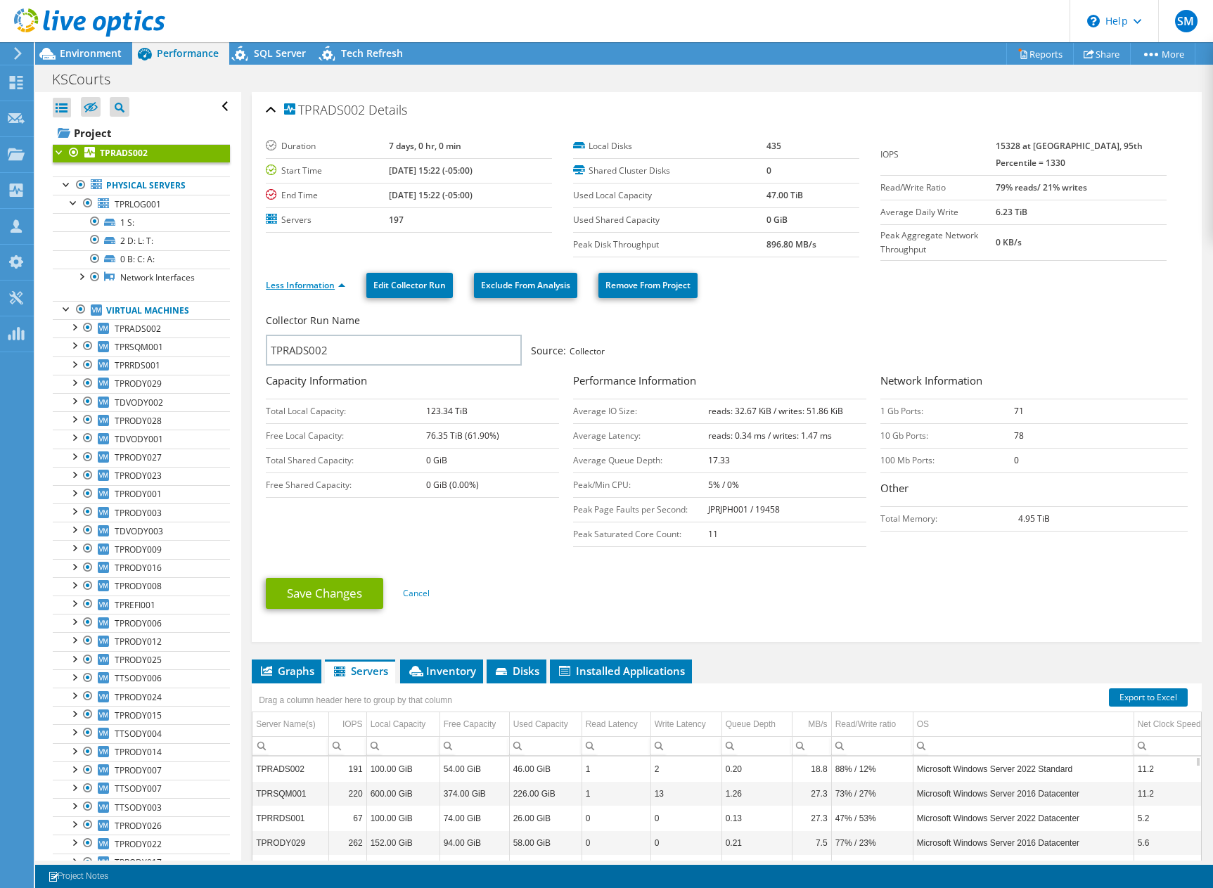
click at [329, 289] on link "Less Information" at bounding box center [305, 285] width 79 height 12
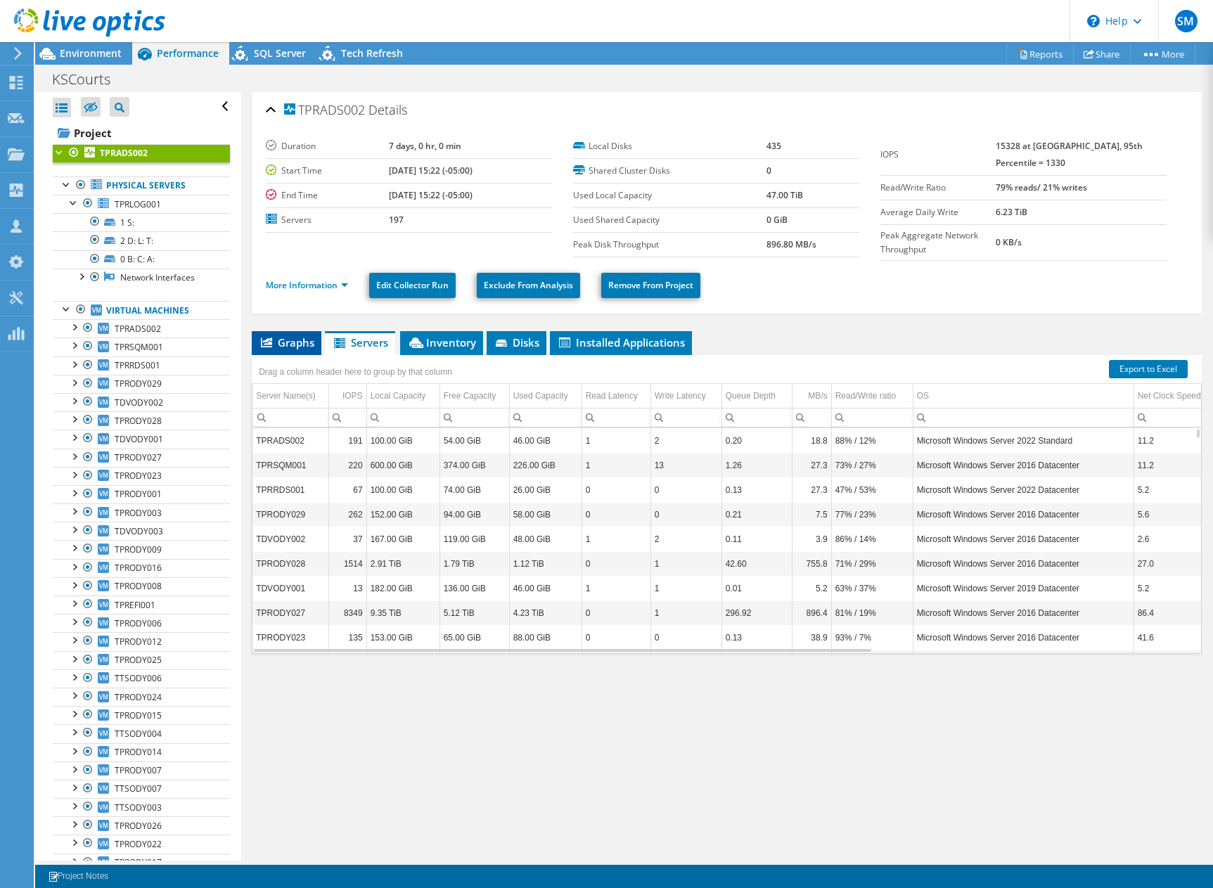
click at [284, 340] on span "Graphs" at bounding box center [287, 342] width 56 height 14
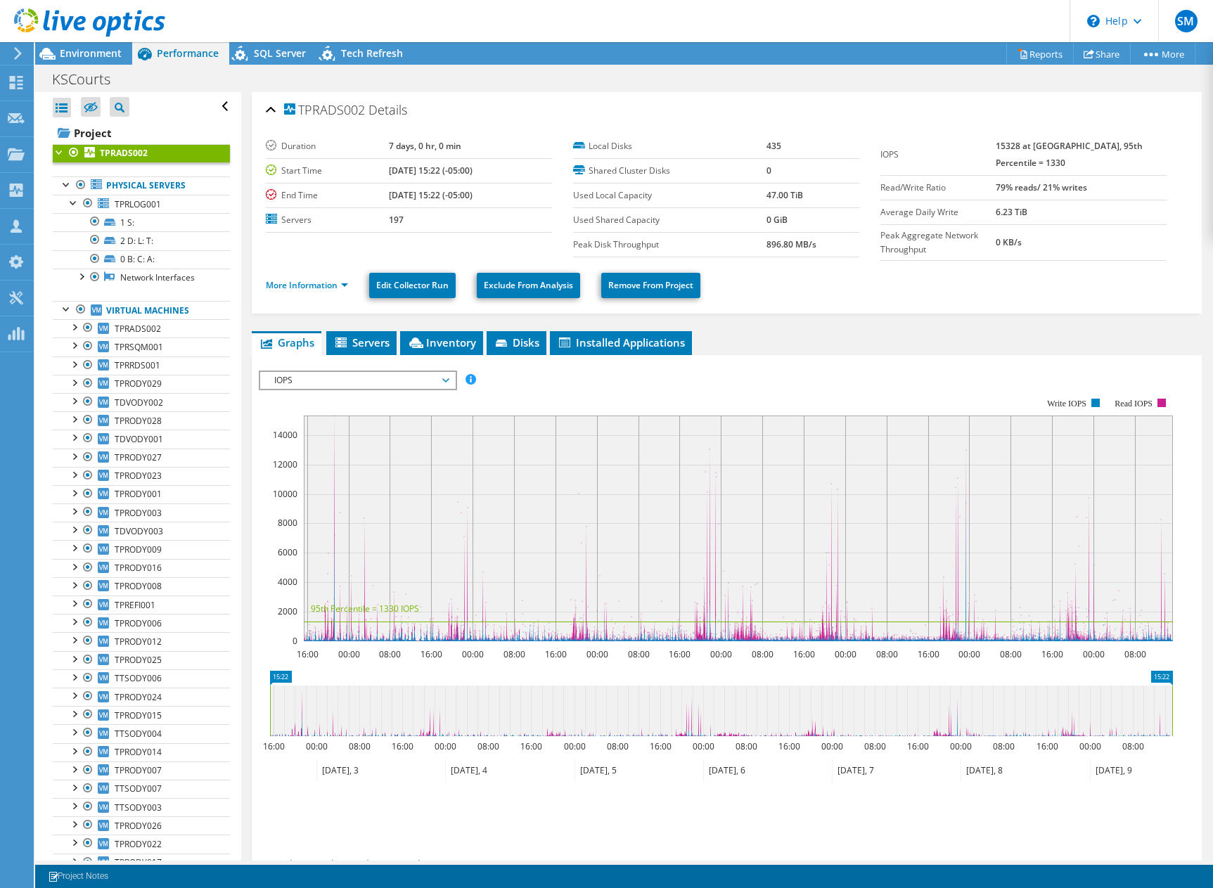
click at [486, 337] on ul "Graphs Servers Inventory Hypervisor Disks Cluster Disks Installed Applications" at bounding box center [727, 343] width 950 height 24
click at [500, 342] on icon at bounding box center [501, 343] width 11 height 7
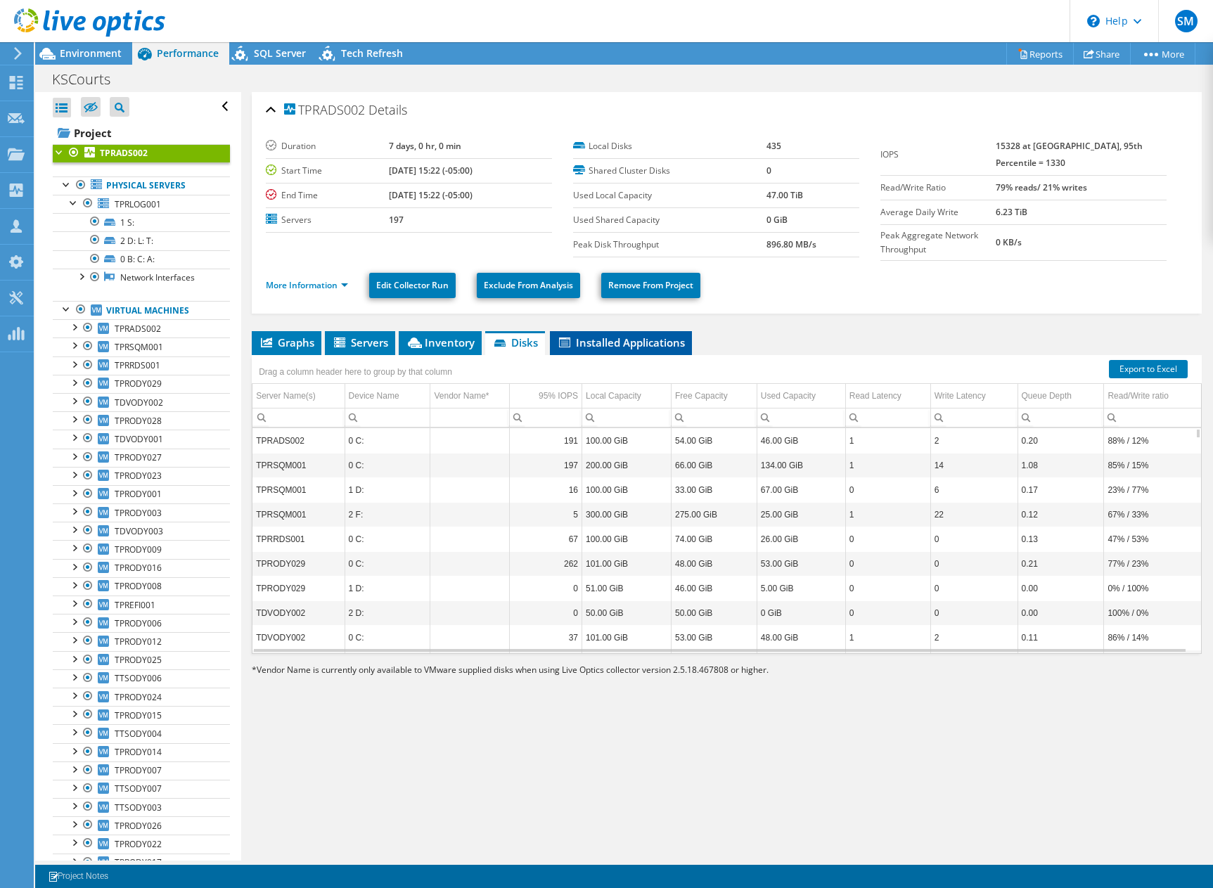
click at [652, 344] on span "Installed Applications" at bounding box center [621, 342] width 128 height 14
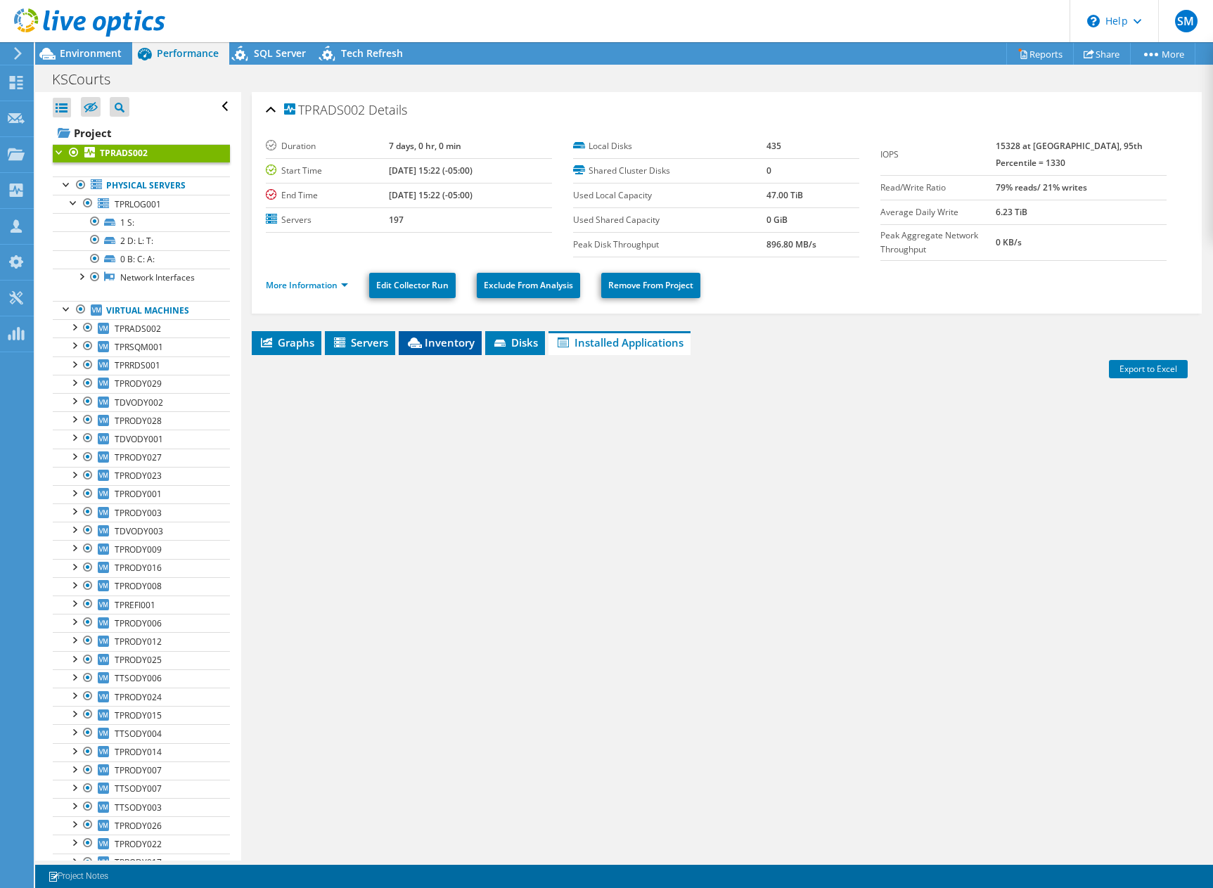
click at [440, 346] on span "Inventory" at bounding box center [440, 342] width 69 height 14
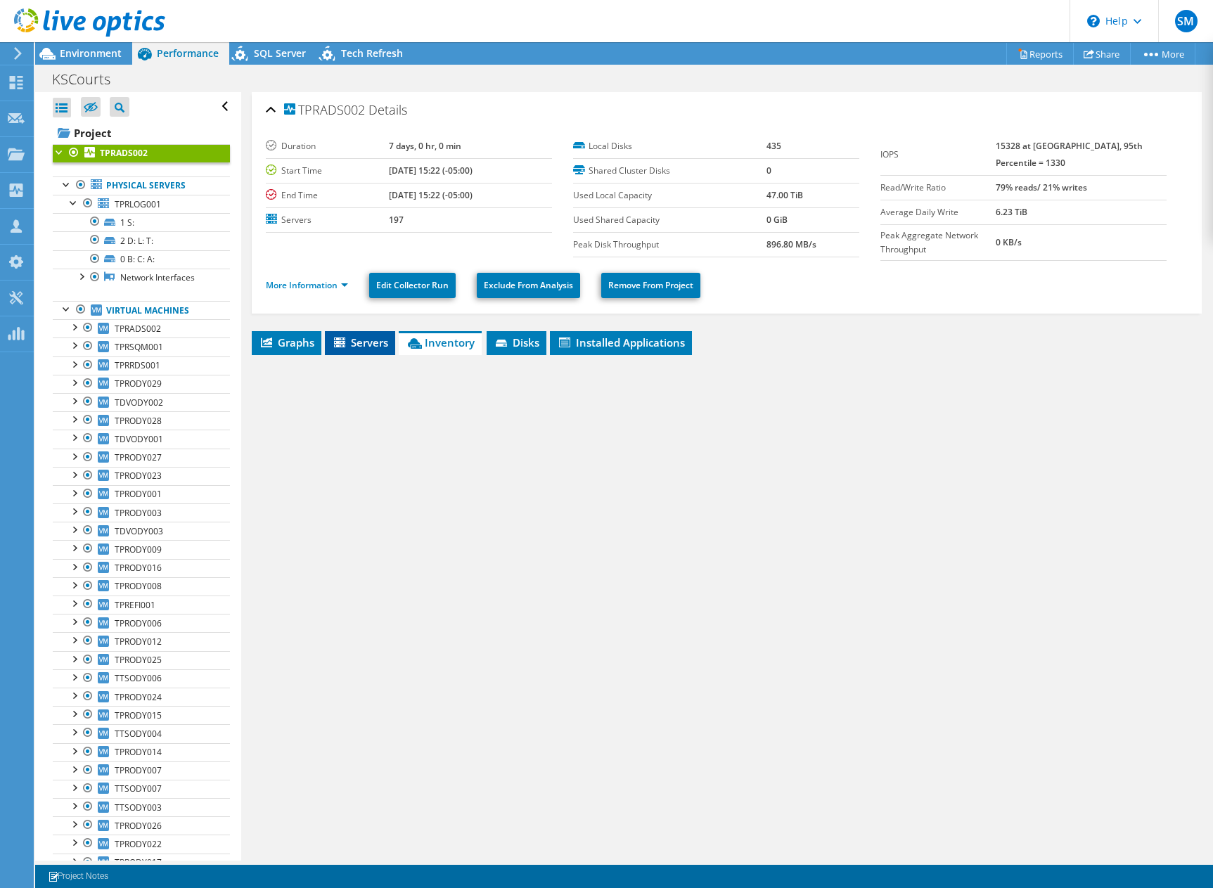
click at [363, 347] on span "Servers" at bounding box center [360, 342] width 56 height 14
